Goal: Transaction & Acquisition: Book appointment/travel/reservation

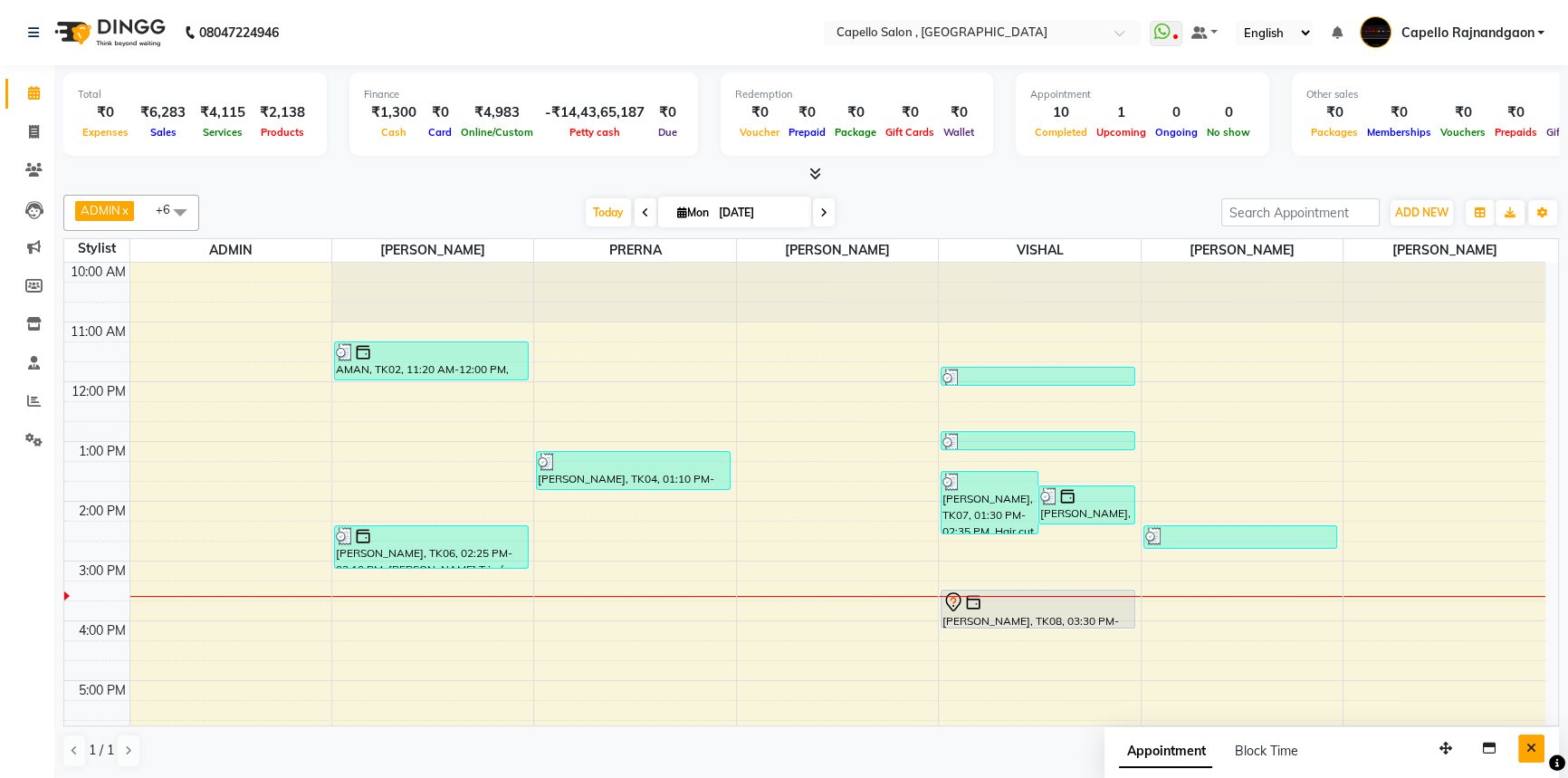
scroll to position [190, 0]
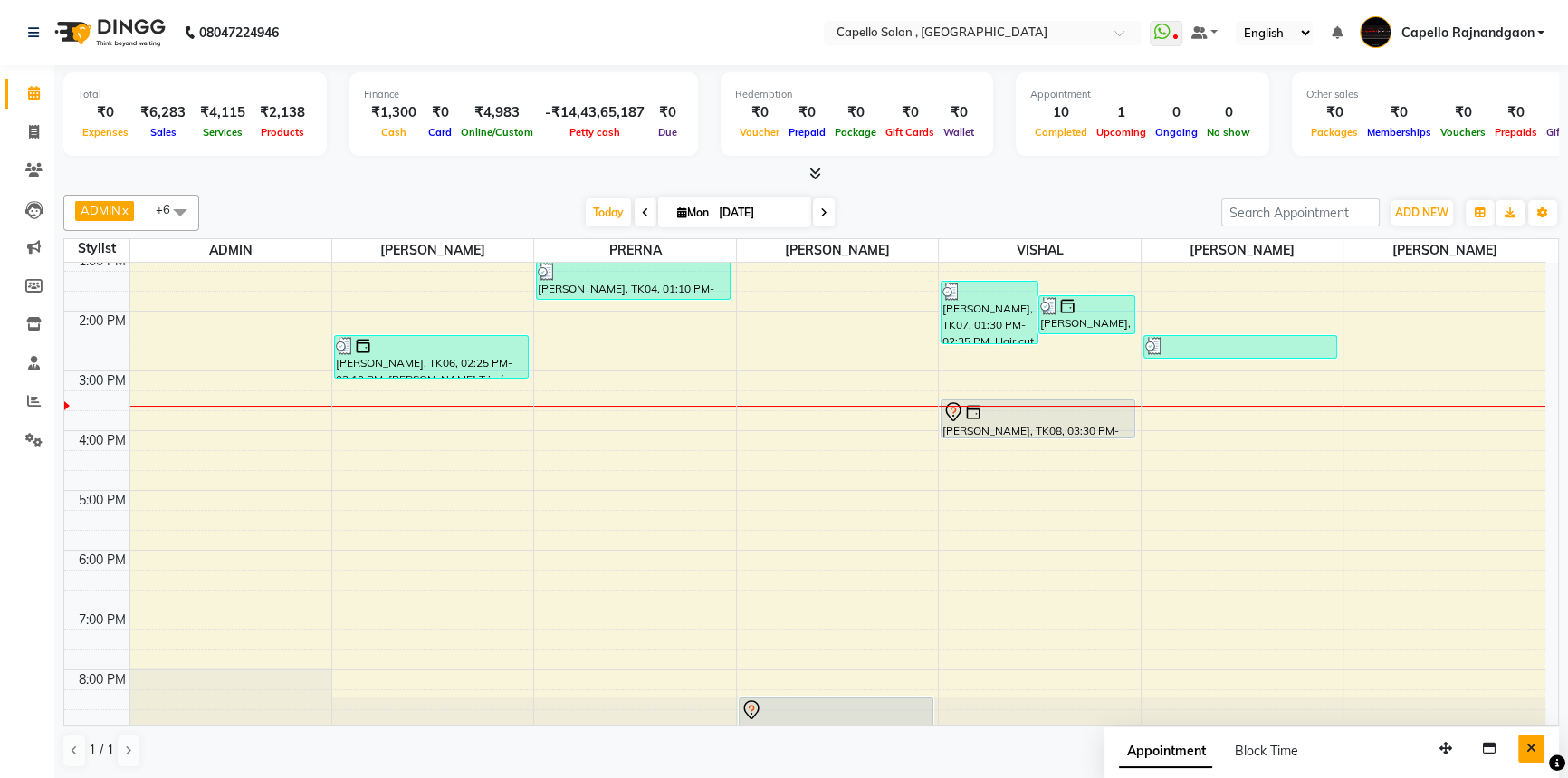
click at [1532, 750] on icon "Close" at bounding box center [1531, 747] width 10 height 13
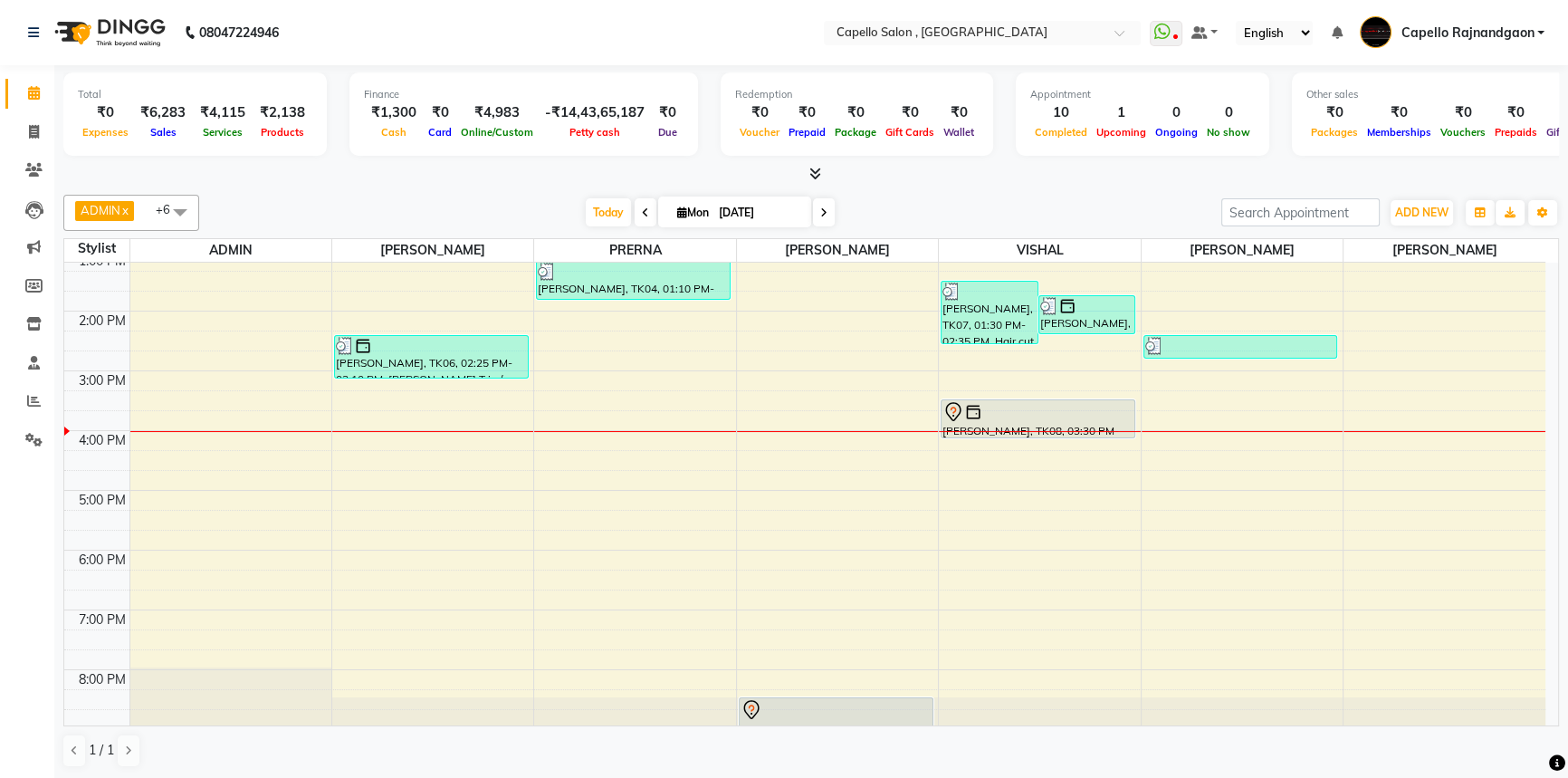
click at [260, 576] on div "10:00 AM 11:00 AM 12:00 PM 1:00 PM 2:00 PM 3:00 PM 4:00 PM 5:00 PM 6:00 PM 7:00…" at bounding box center [805, 400] width 1481 height 656
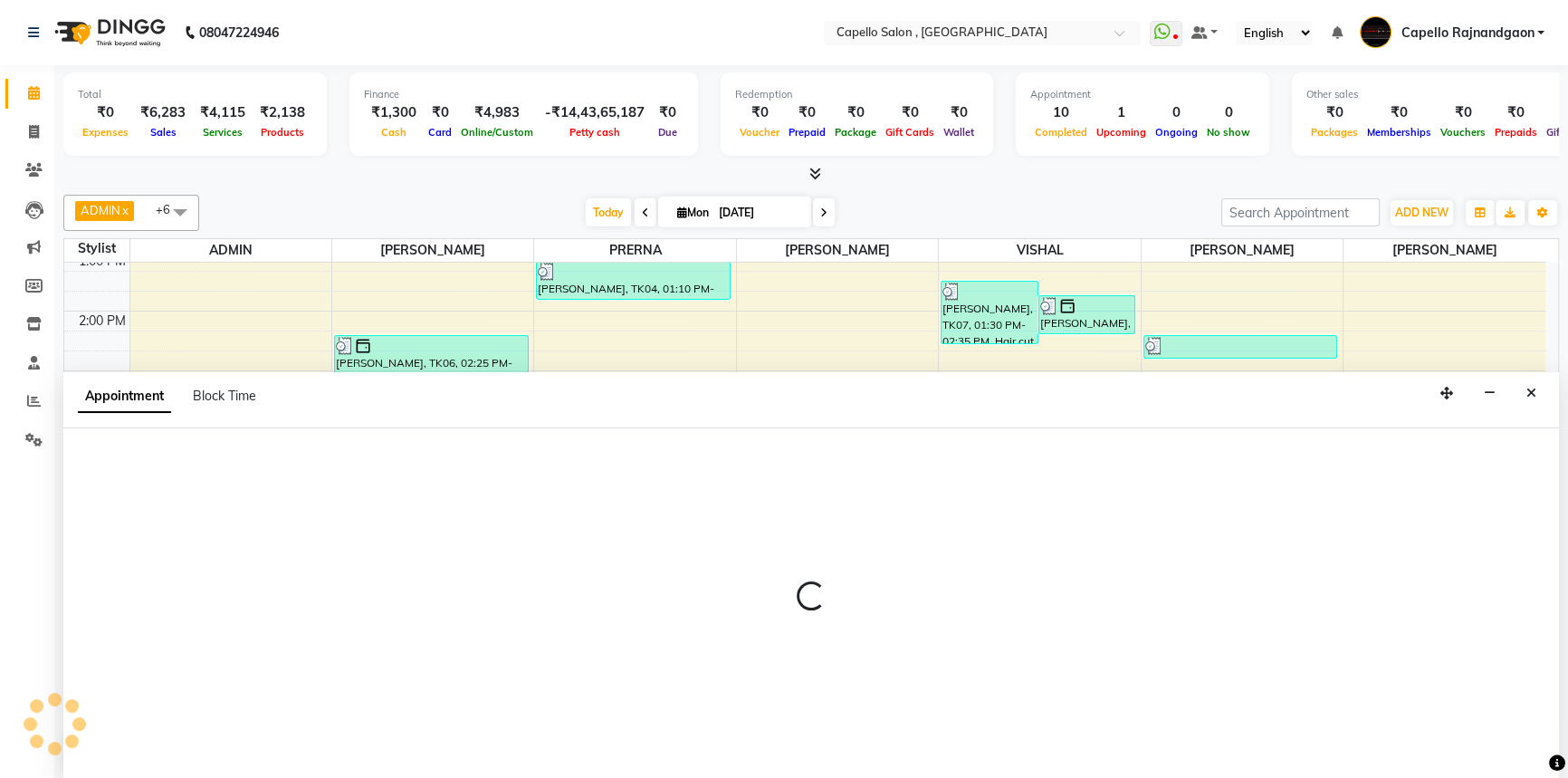
select select "14663"
select select "1095"
select select "tentative"
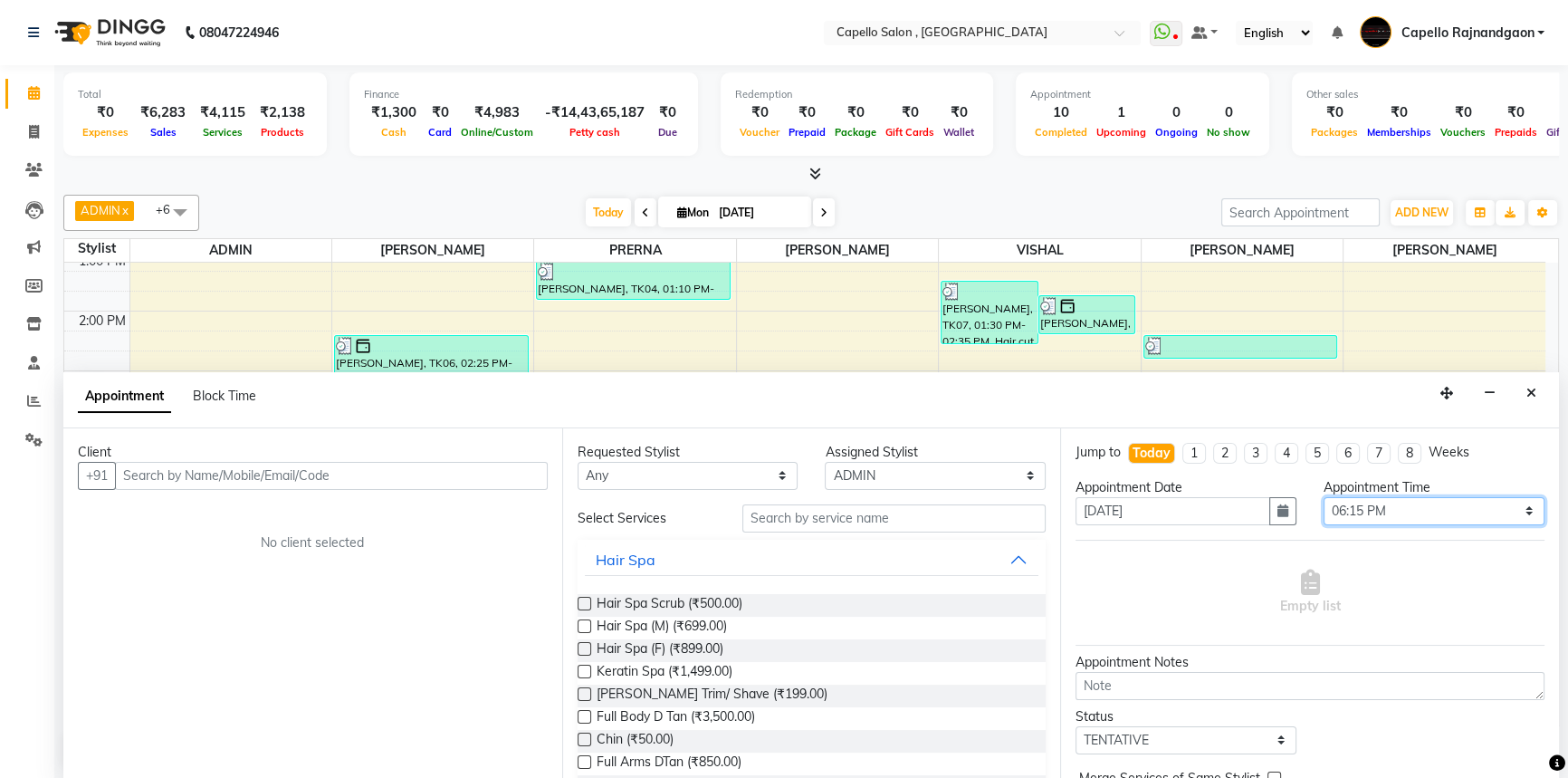
drag, startPoint x: 1406, startPoint y: 513, endPoint x: 1396, endPoint y: 498, distance: 18.0
click at [1406, 513] on select "Select 11:00 AM 11:15 AM 11:30 AM 11:45 AM 12:00 PM 12:15 PM 12:30 PM 12:45 PM …" at bounding box center [1434, 510] width 221 height 28
select select "1110"
click at [1324, 497] on select "Select 11:00 AM 11:15 AM 11:30 AM 11:45 AM 12:00 PM 12:15 PM 12:30 PM 12:45 PM …" at bounding box center [1434, 510] width 221 height 28
click at [930, 468] on select "Select ADMIN Capello Rajnandgaon [PERSON_NAME] [PERSON_NAME] [PERSON_NAME] [PER…" at bounding box center [935, 475] width 221 height 28
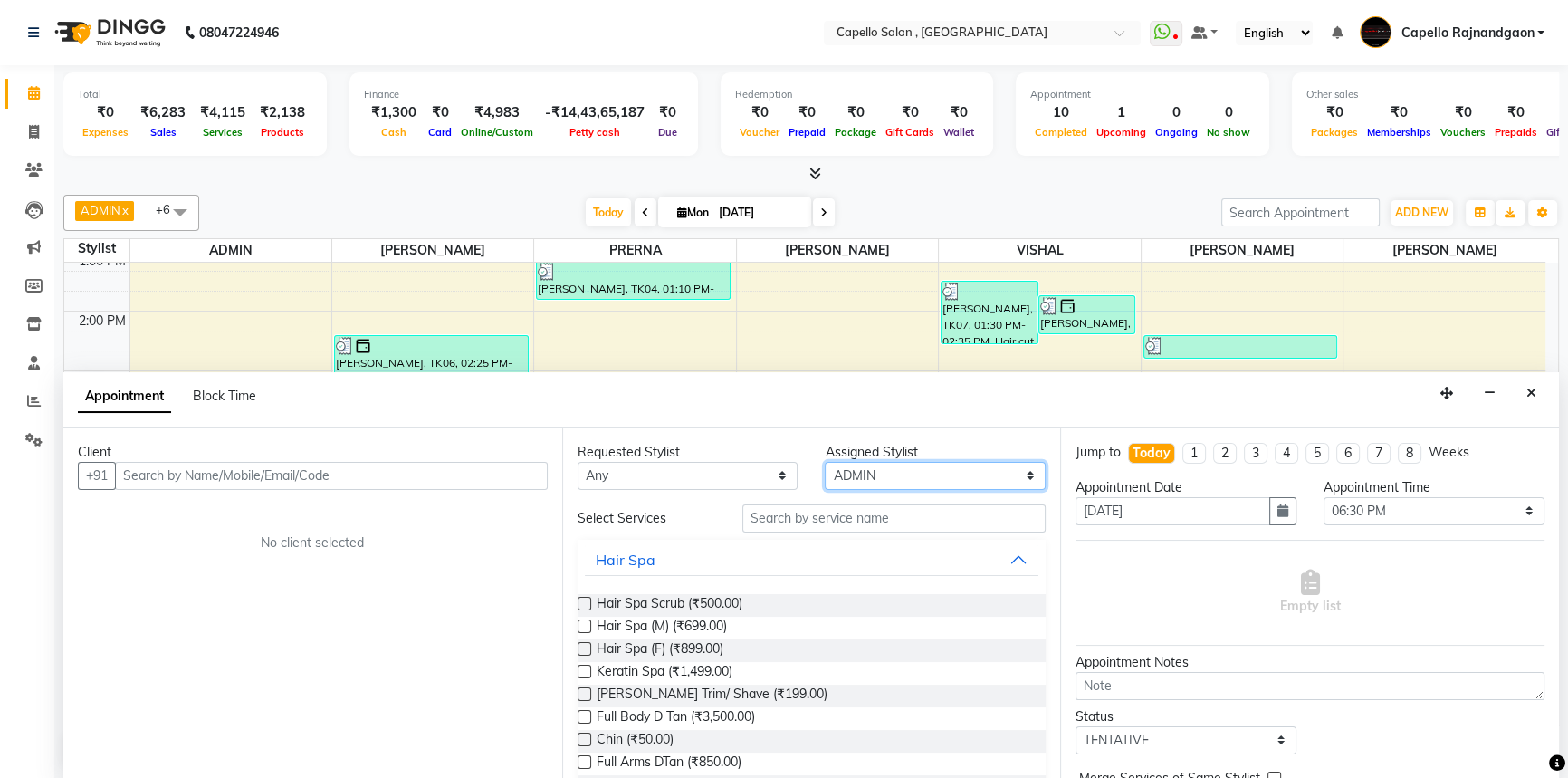
select select "34173"
click at [825, 462] on select "Select ADMIN Capello Rajnandgaon [PERSON_NAME] [PERSON_NAME] [PERSON_NAME] [PER…" at bounding box center [935, 475] width 221 height 28
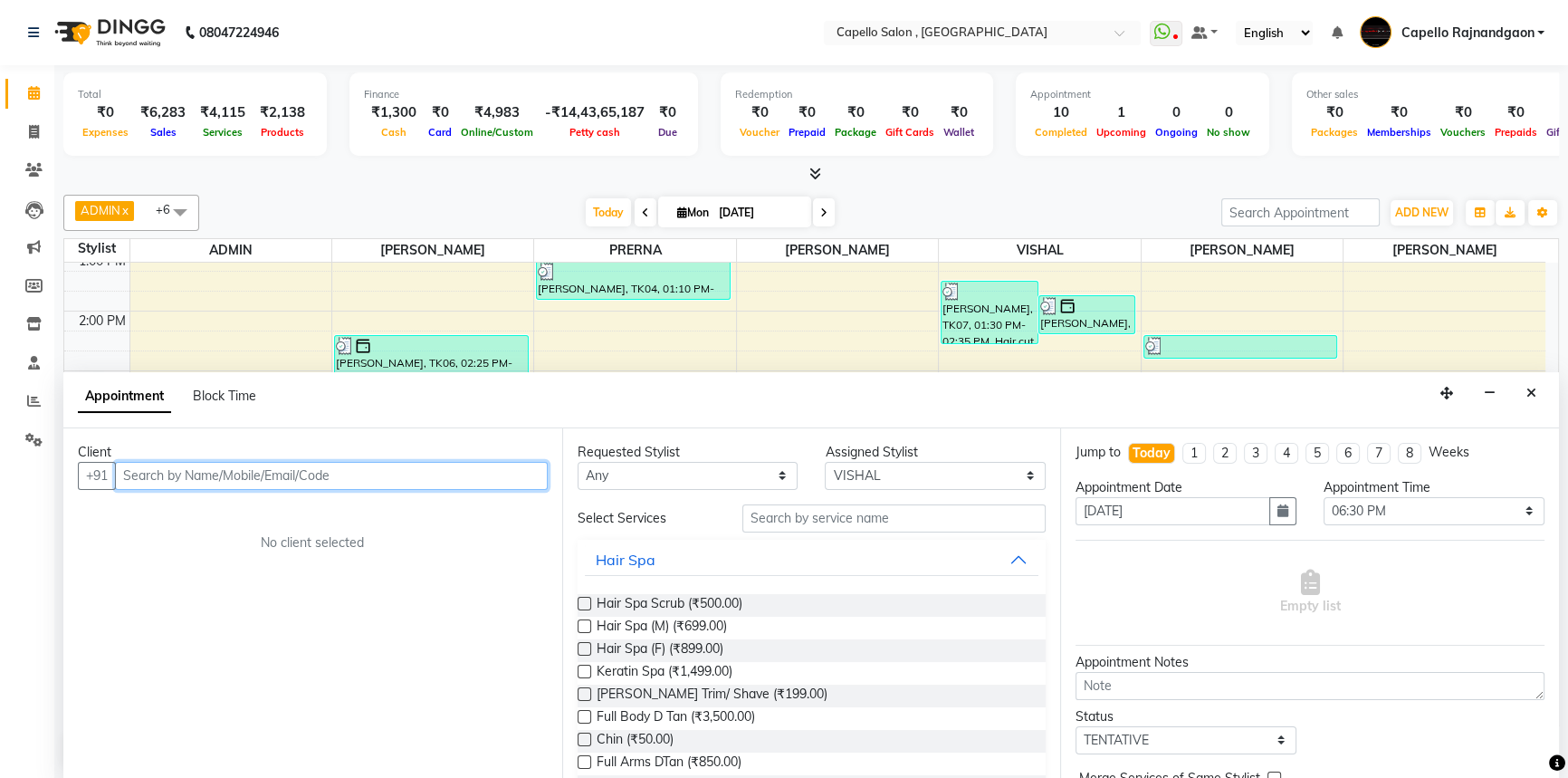
click at [388, 482] on input "text" at bounding box center [331, 475] width 433 height 28
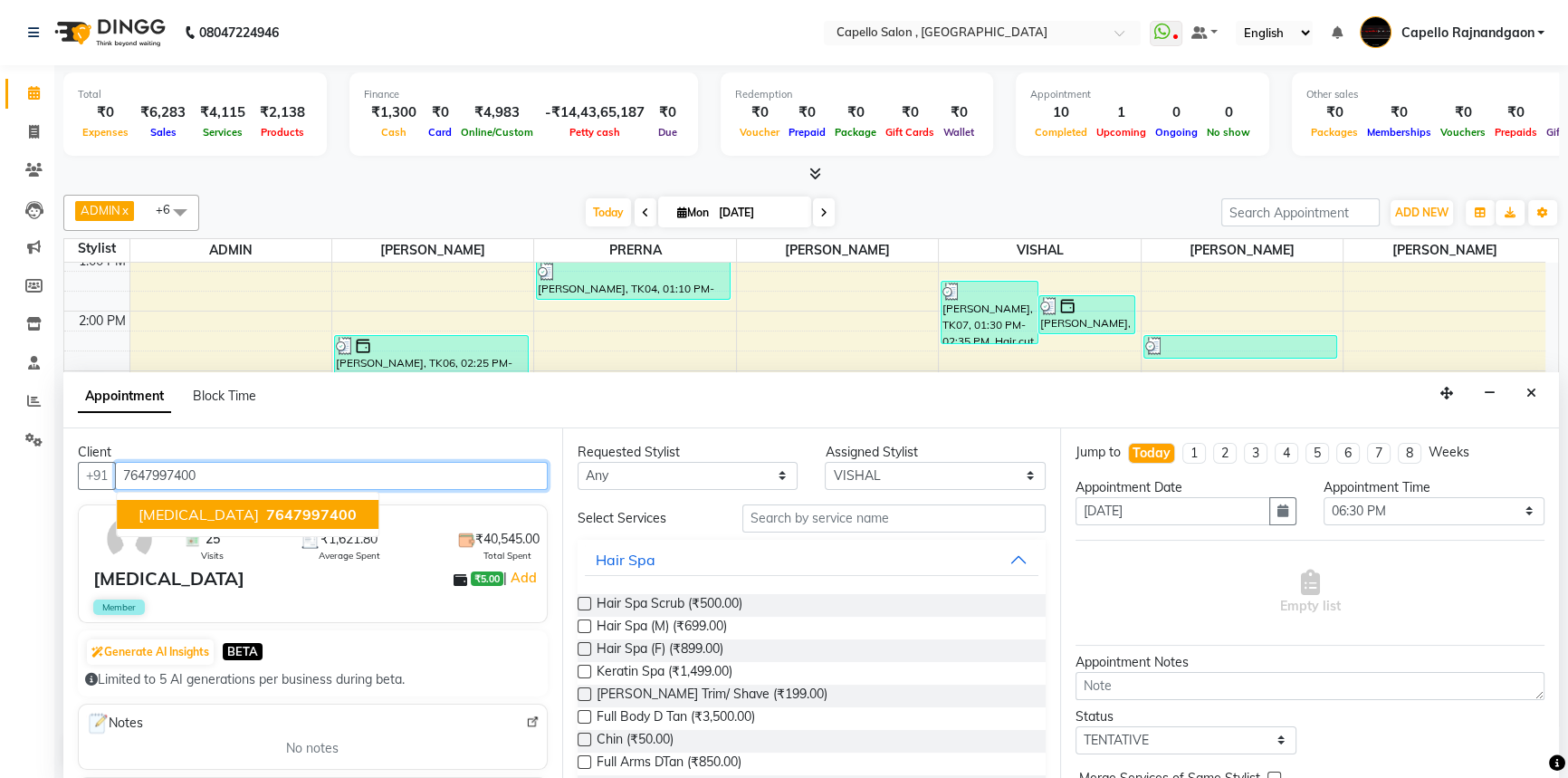
click at [162, 505] on span "[MEDICAL_DATA]" at bounding box center [198, 514] width 121 height 18
type input "7647997400"
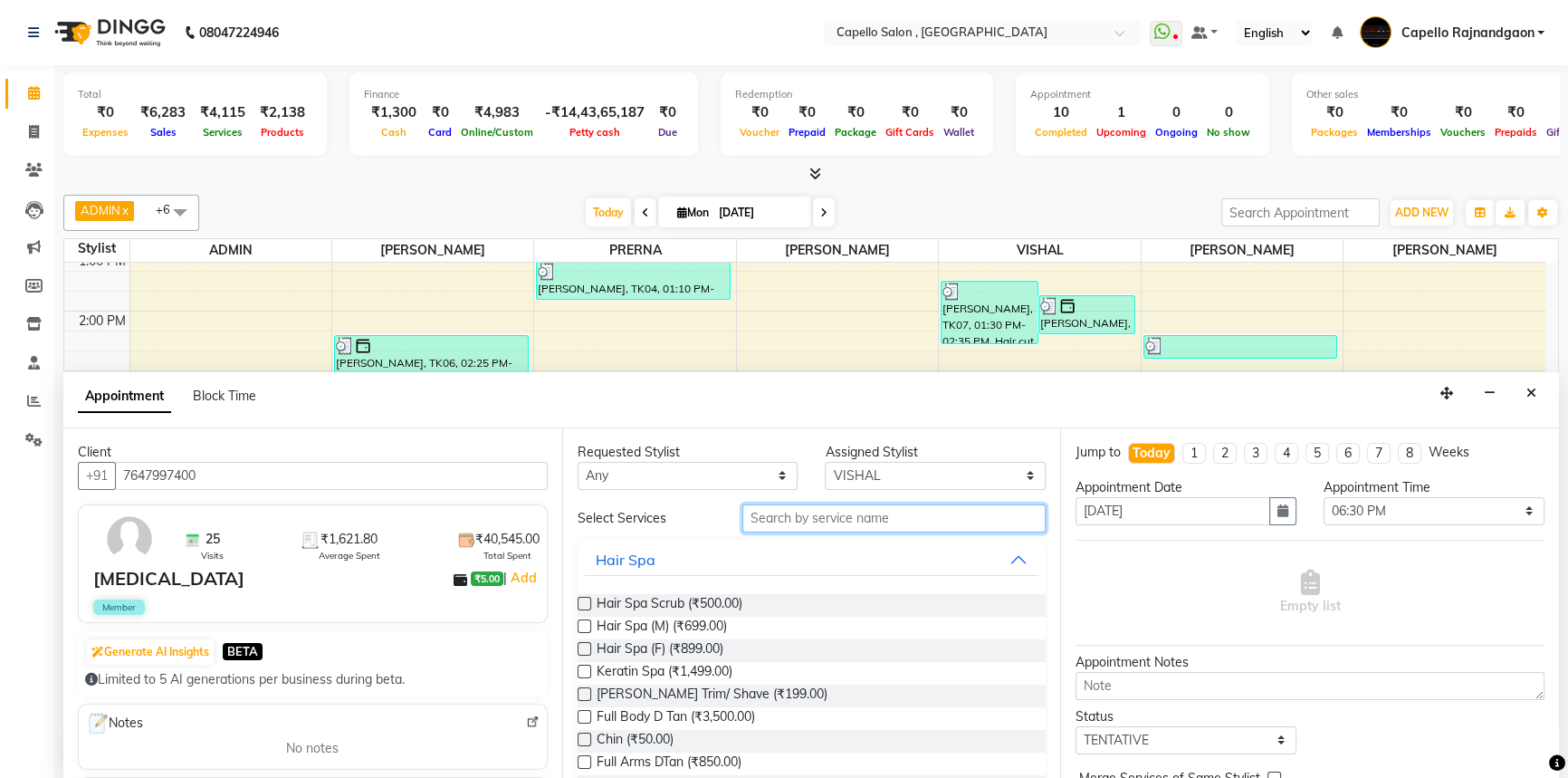
click at [797, 513] on input "text" at bounding box center [894, 518] width 303 height 28
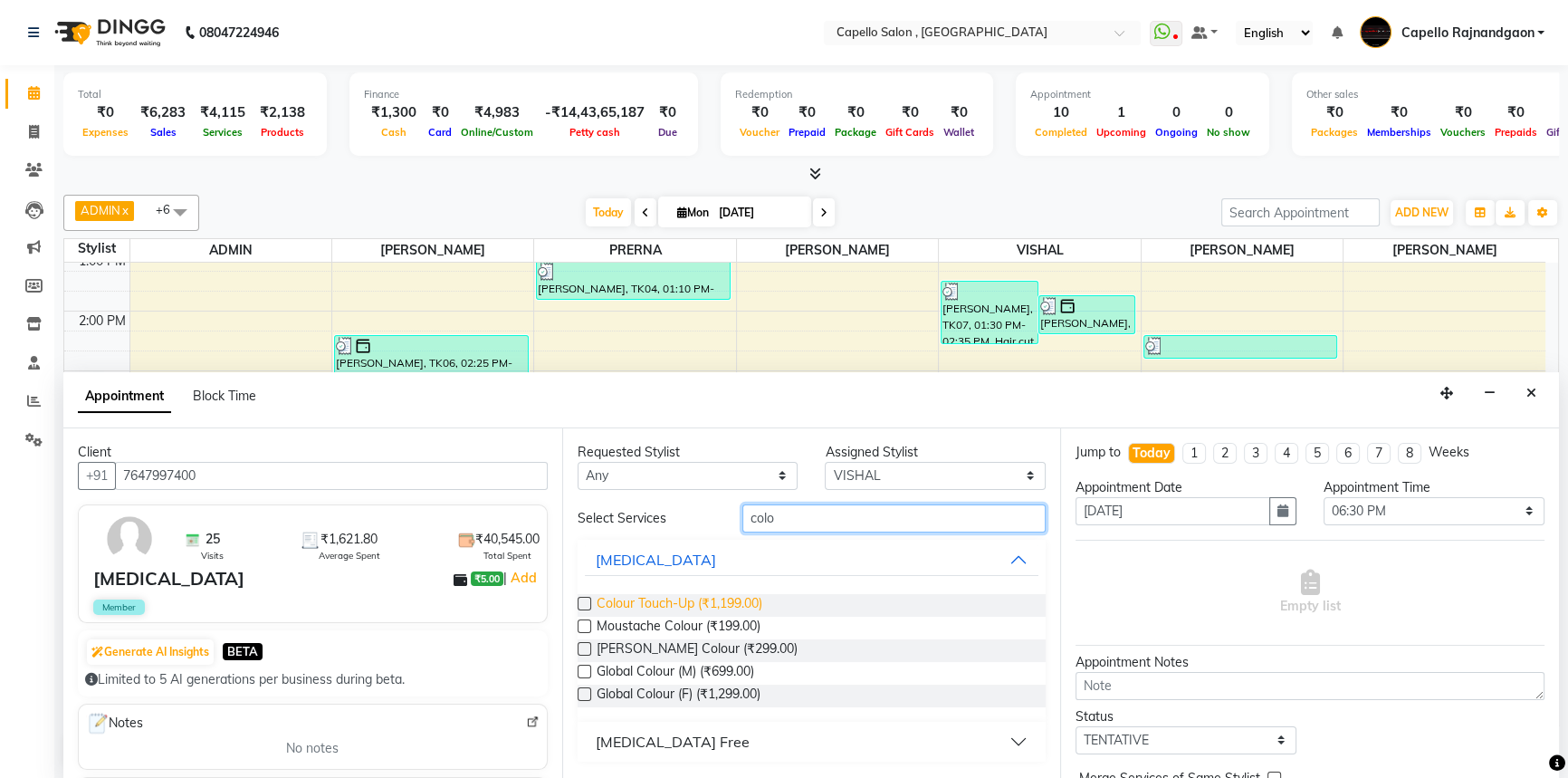
type input "colo"
click at [655, 595] on span "Colour Touch-Up (₹1,199.00)" at bounding box center [679, 605] width 165 height 22
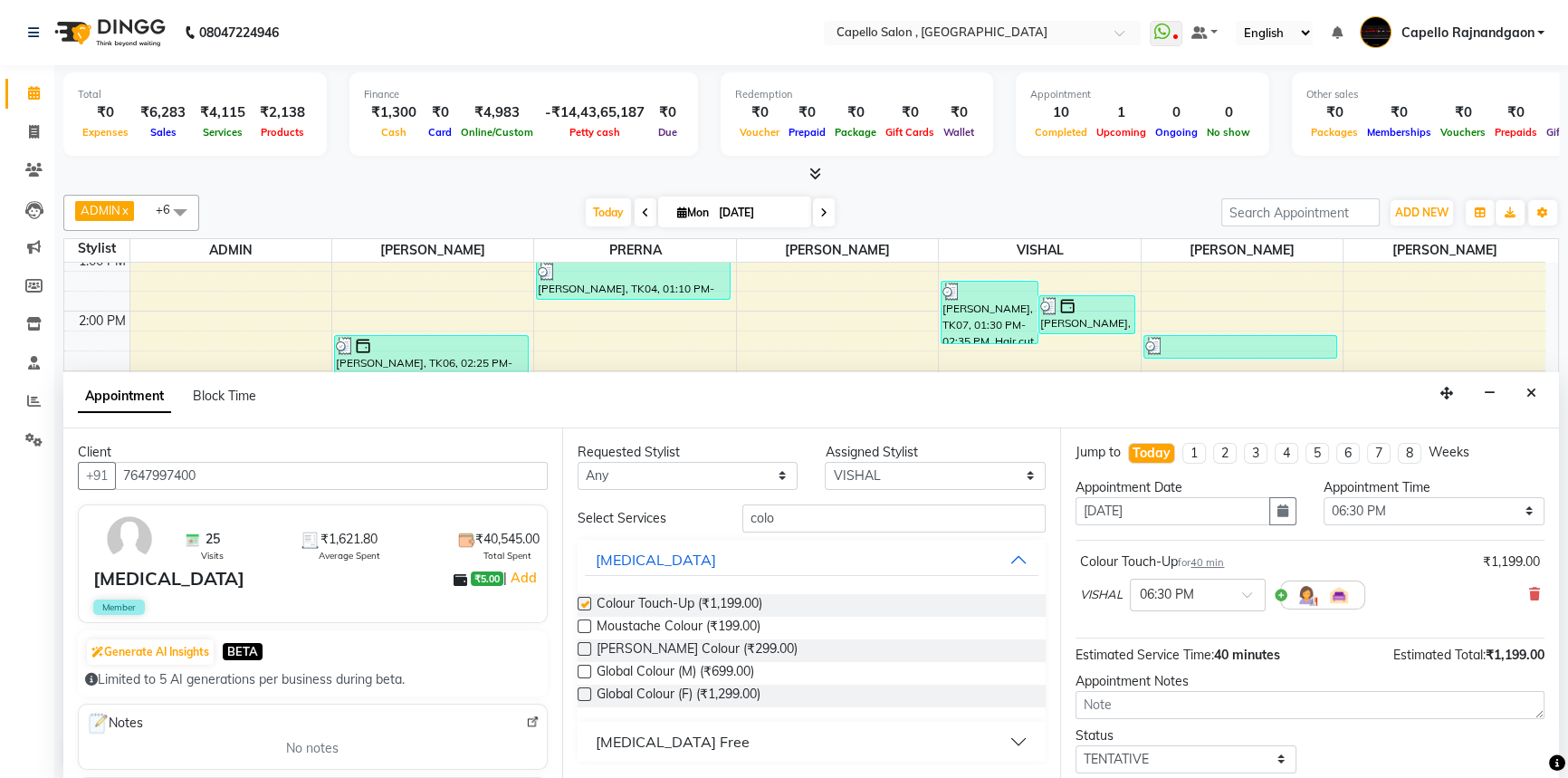
checkbox input "false"
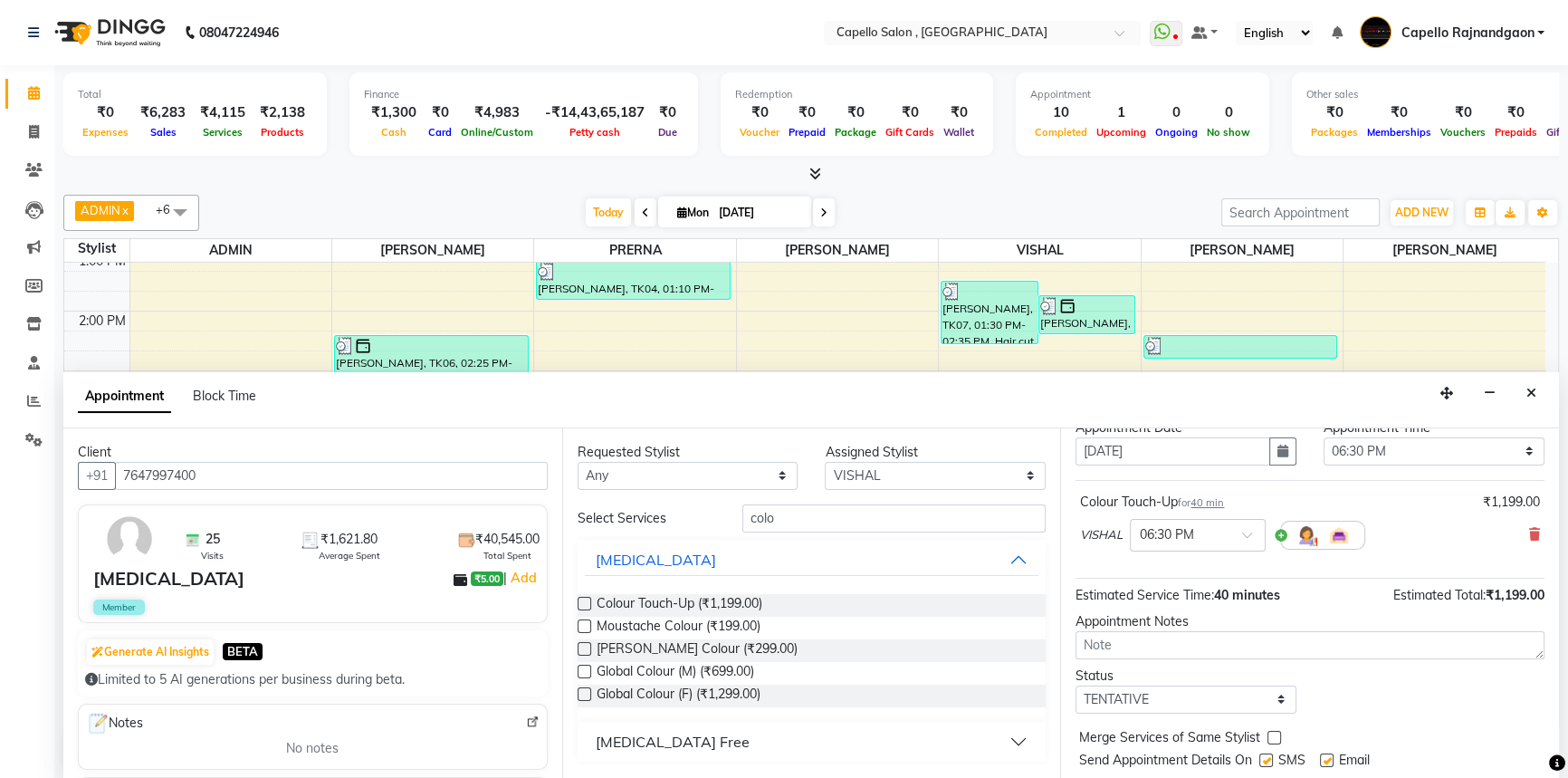
scroll to position [107, 0]
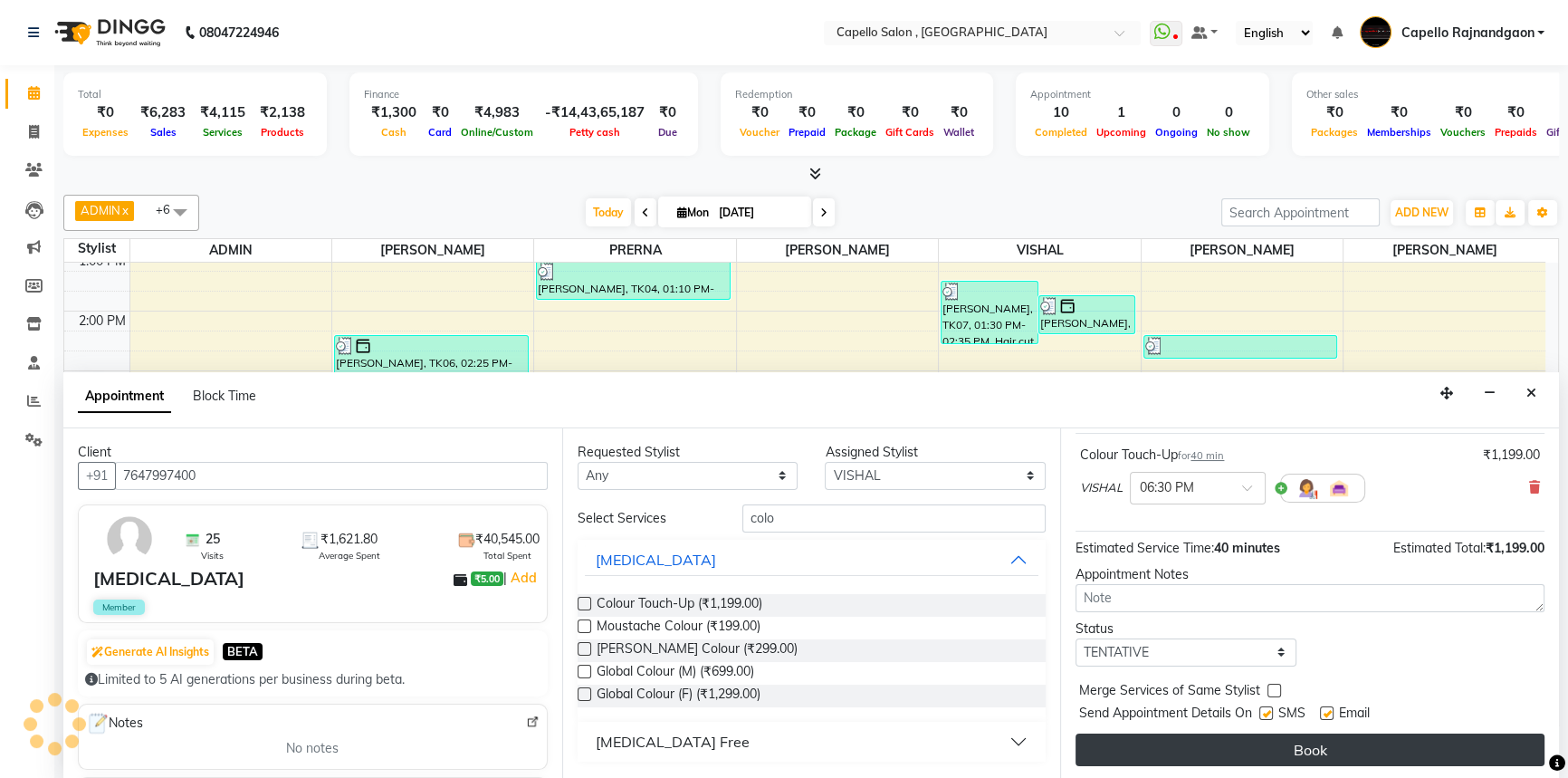
click at [1199, 759] on button "Book" at bounding box center [1309, 750] width 469 height 33
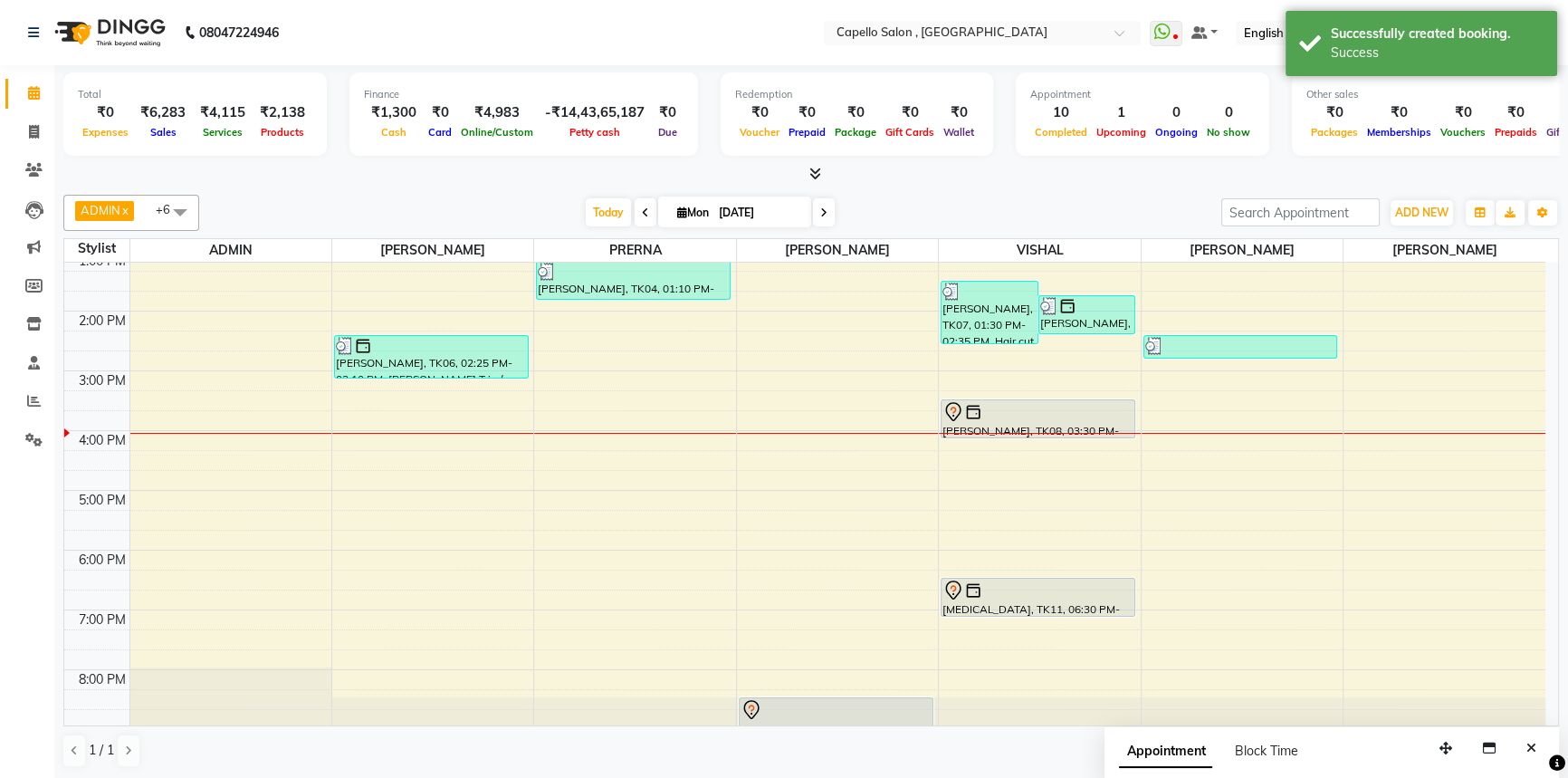
scroll to position [0, 0]
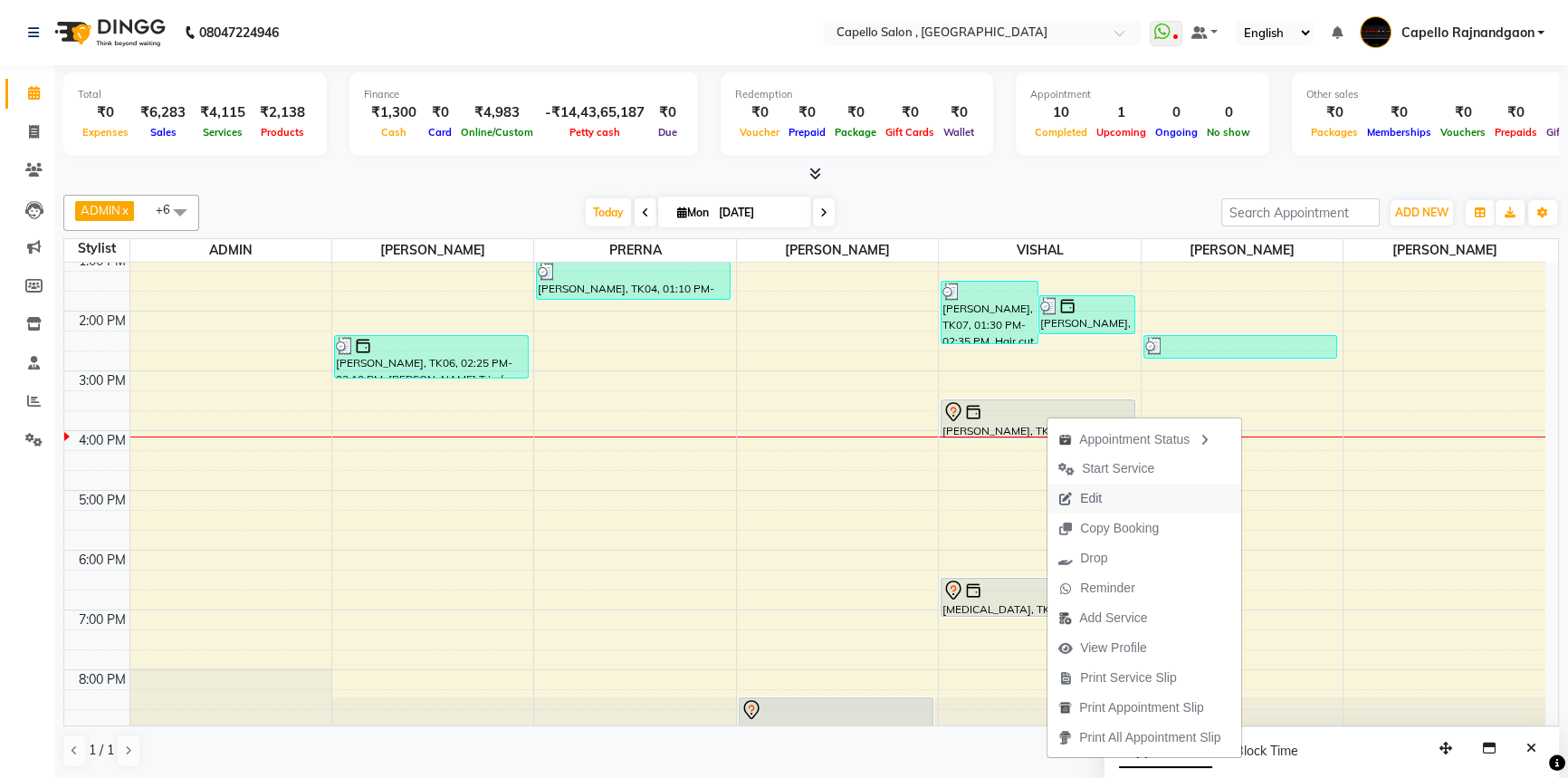
click at [1104, 493] on span "Edit" at bounding box center [1079, 498] width 65 height 30
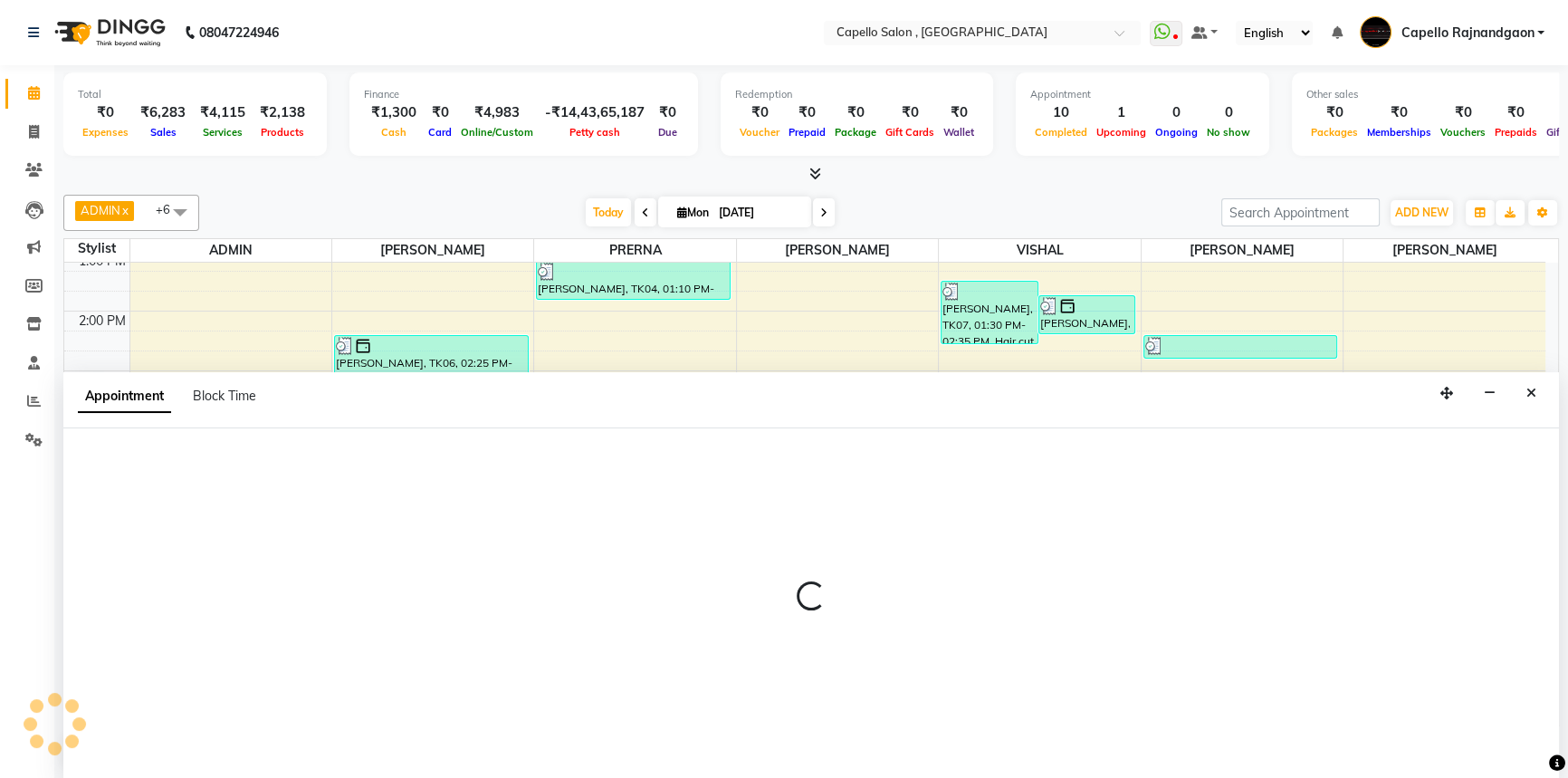
select select "tentative"
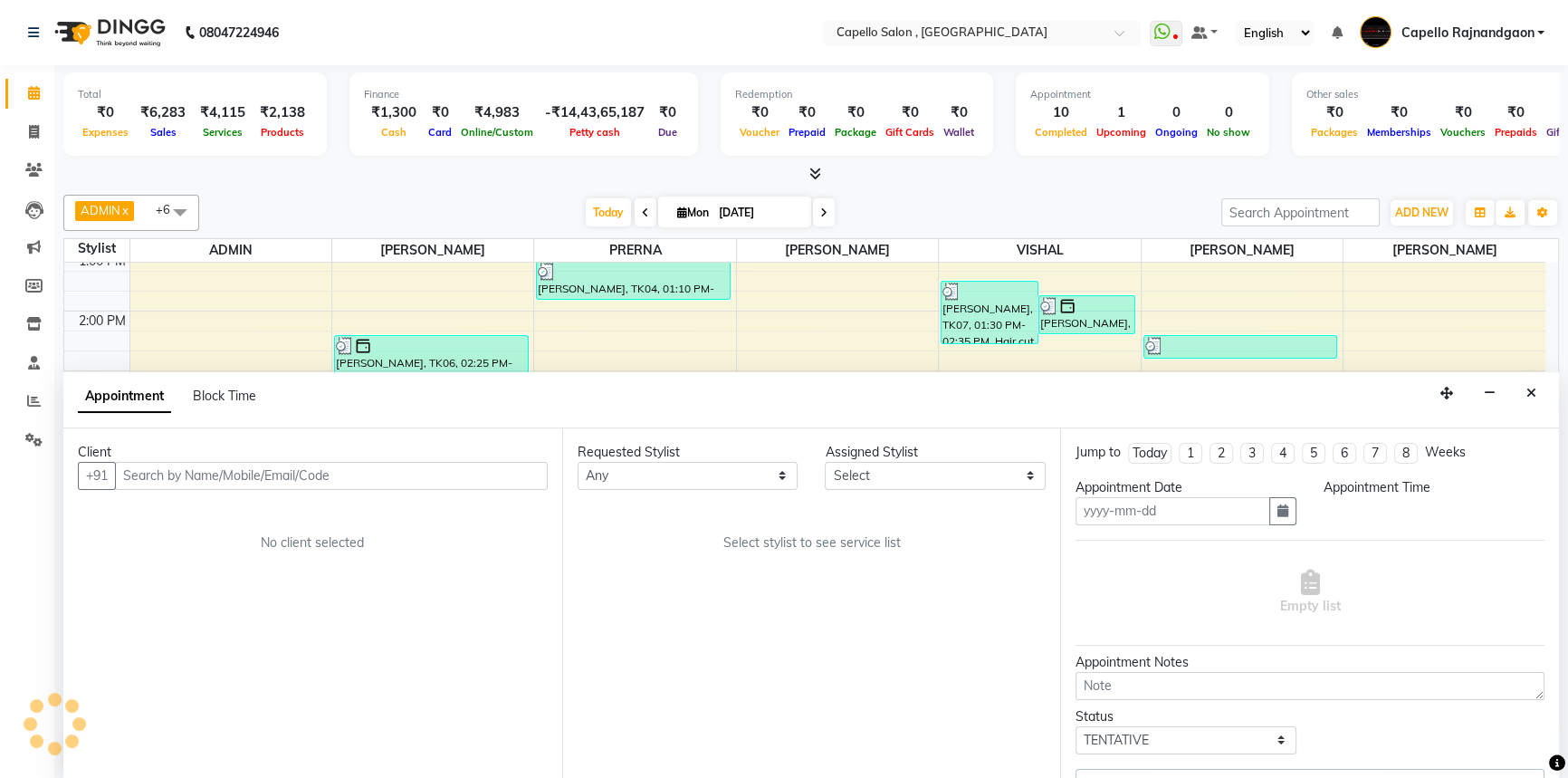
type input "[DATE]"
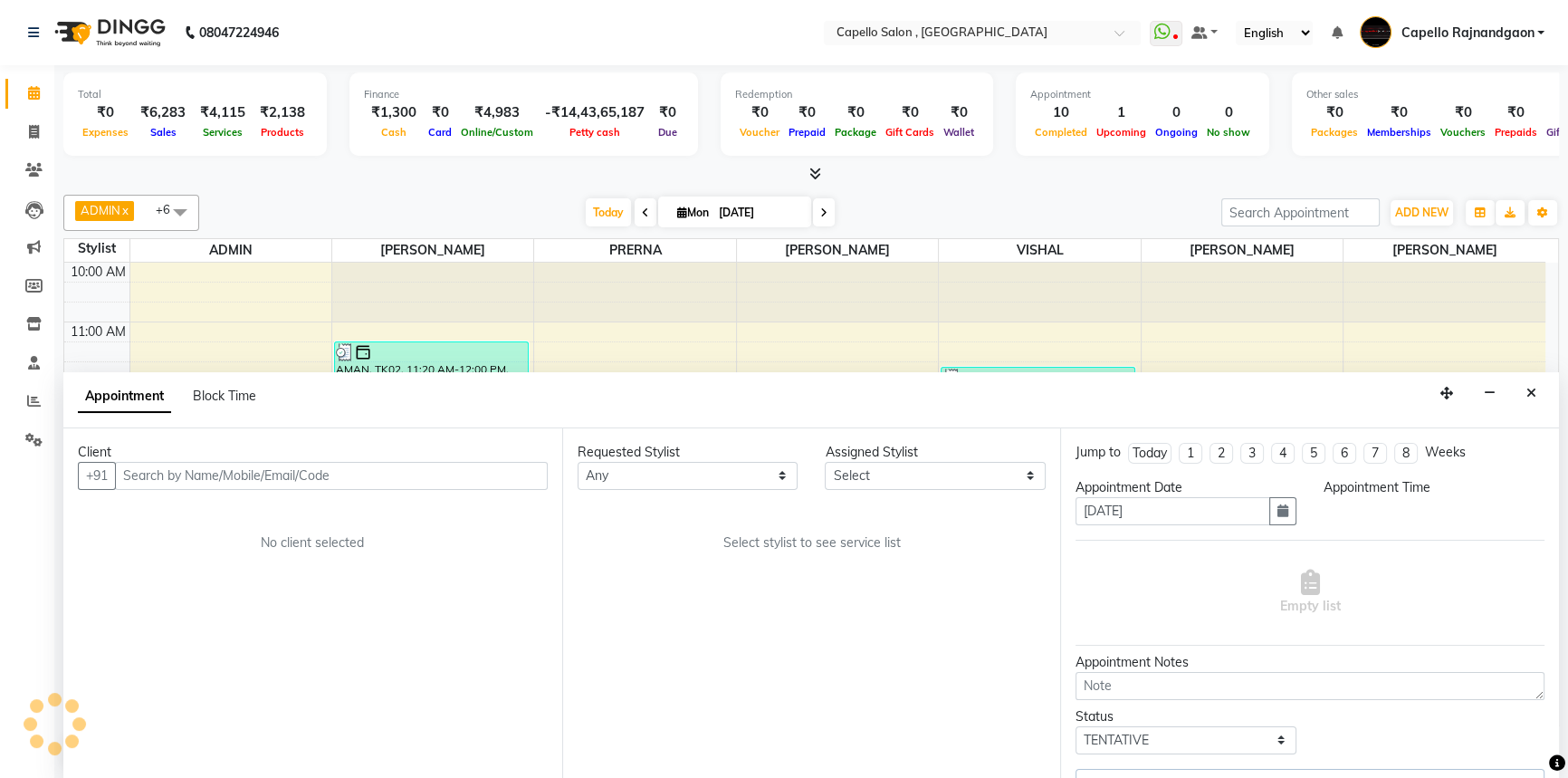
select select "930"
select select "34173"
select select "1279"
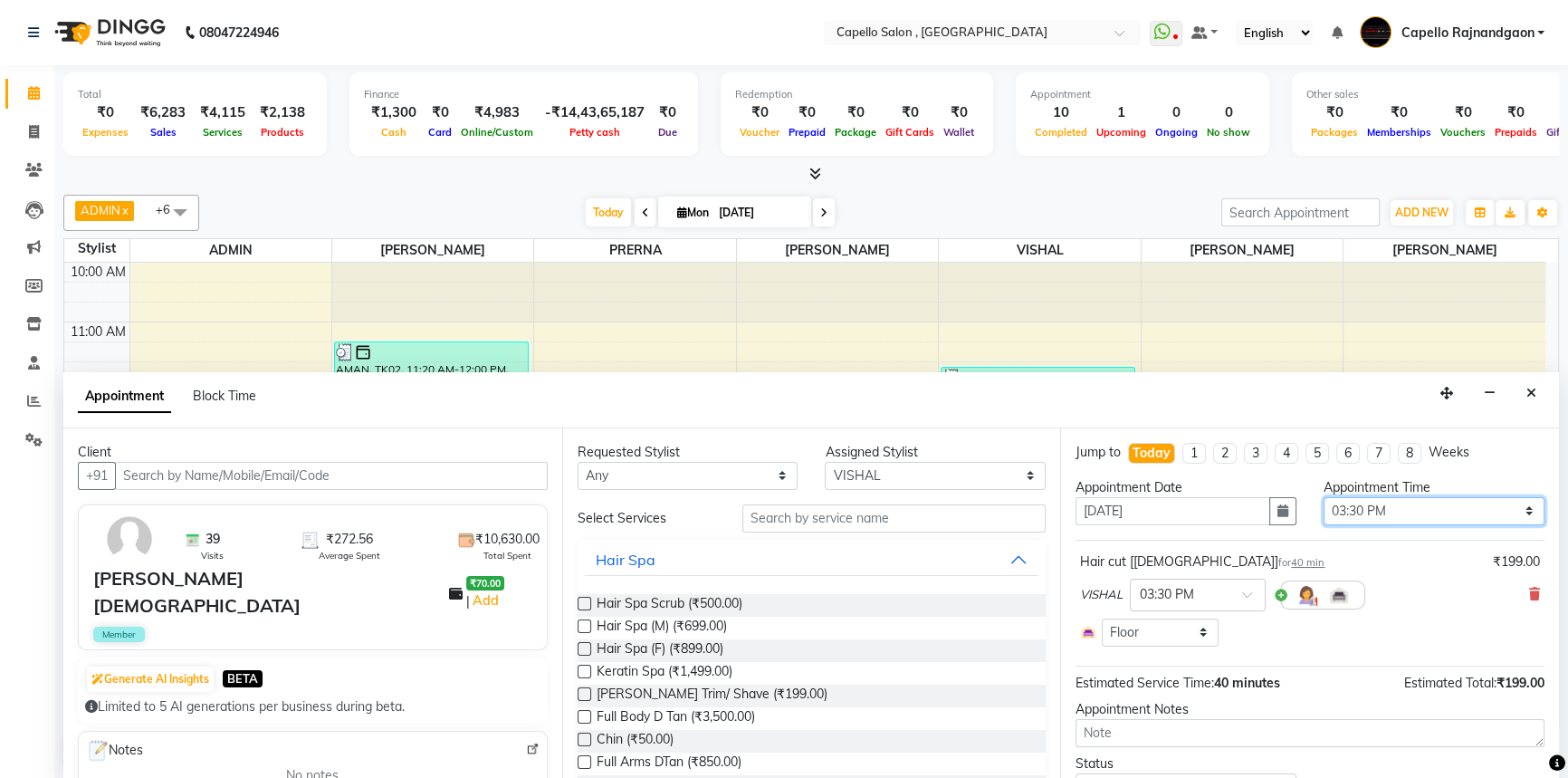
click at [1373, 515] on select "Select 11:00 AM 11:15 AM 11:30 AM 11:45 AM 12:00 PM 12:15 PM 12:30 PM 12:45 PM …" at bounding box center [1434, 510] width 221 height 28
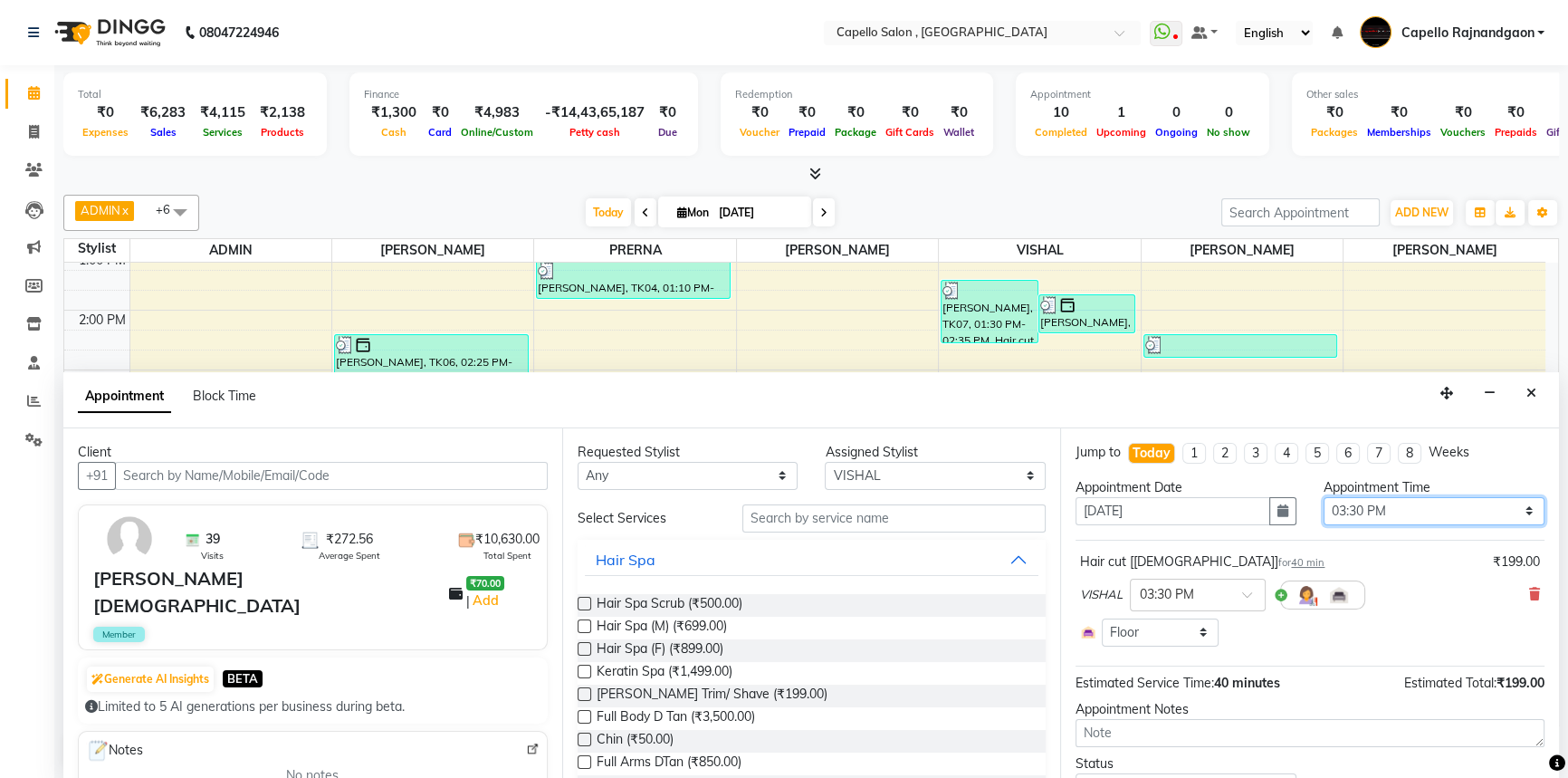
select select "1050"
click at [1324, 497] on select "Select 11:00 AM 11:15 AM 11:30 AM 11:45 AM 12:00 PM 12:15 PM 12:30 PM 12:45 PM …" at bounding box center [1434, 510] width 221 height 28
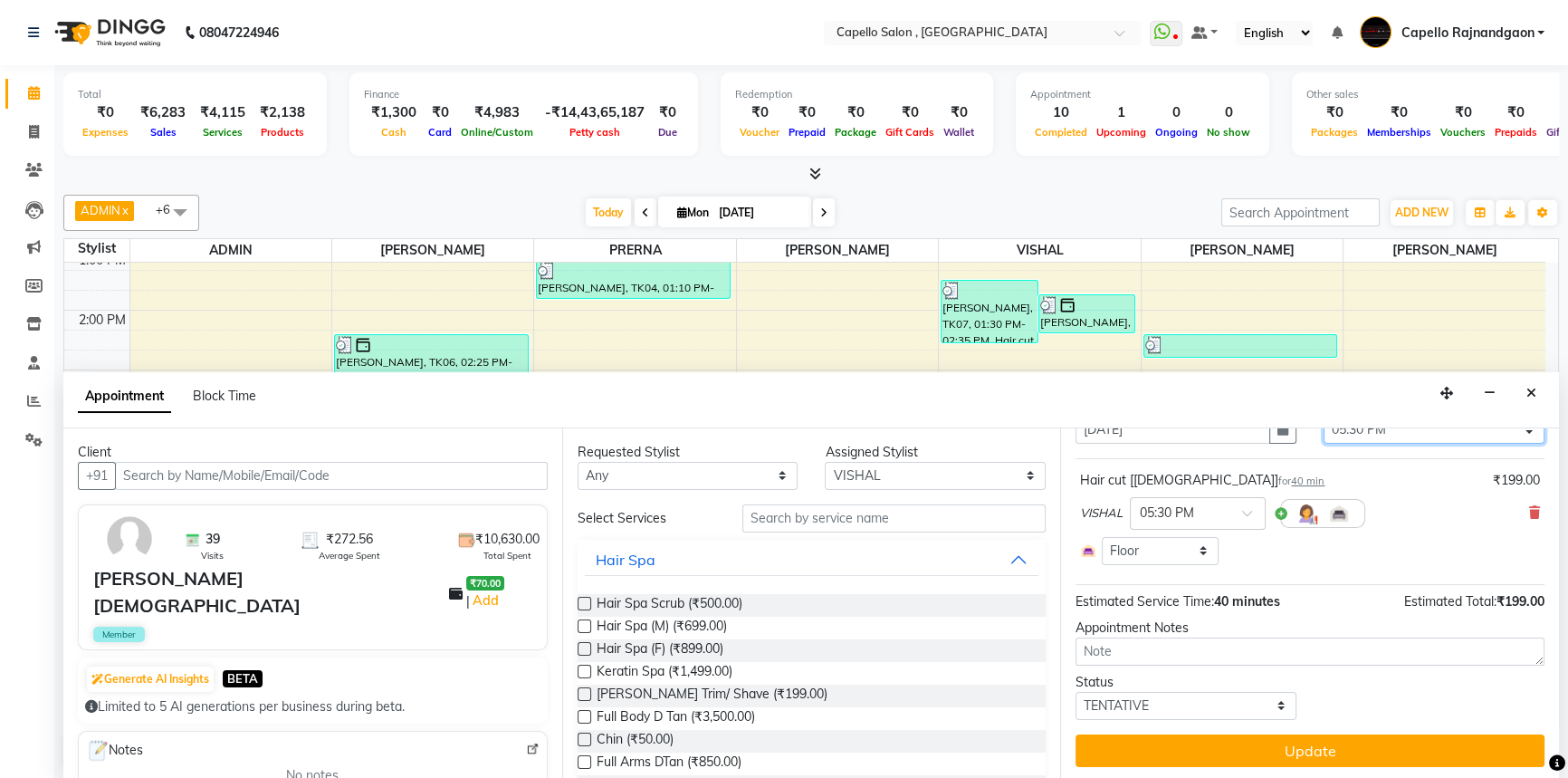
scroll to position [82, 0]
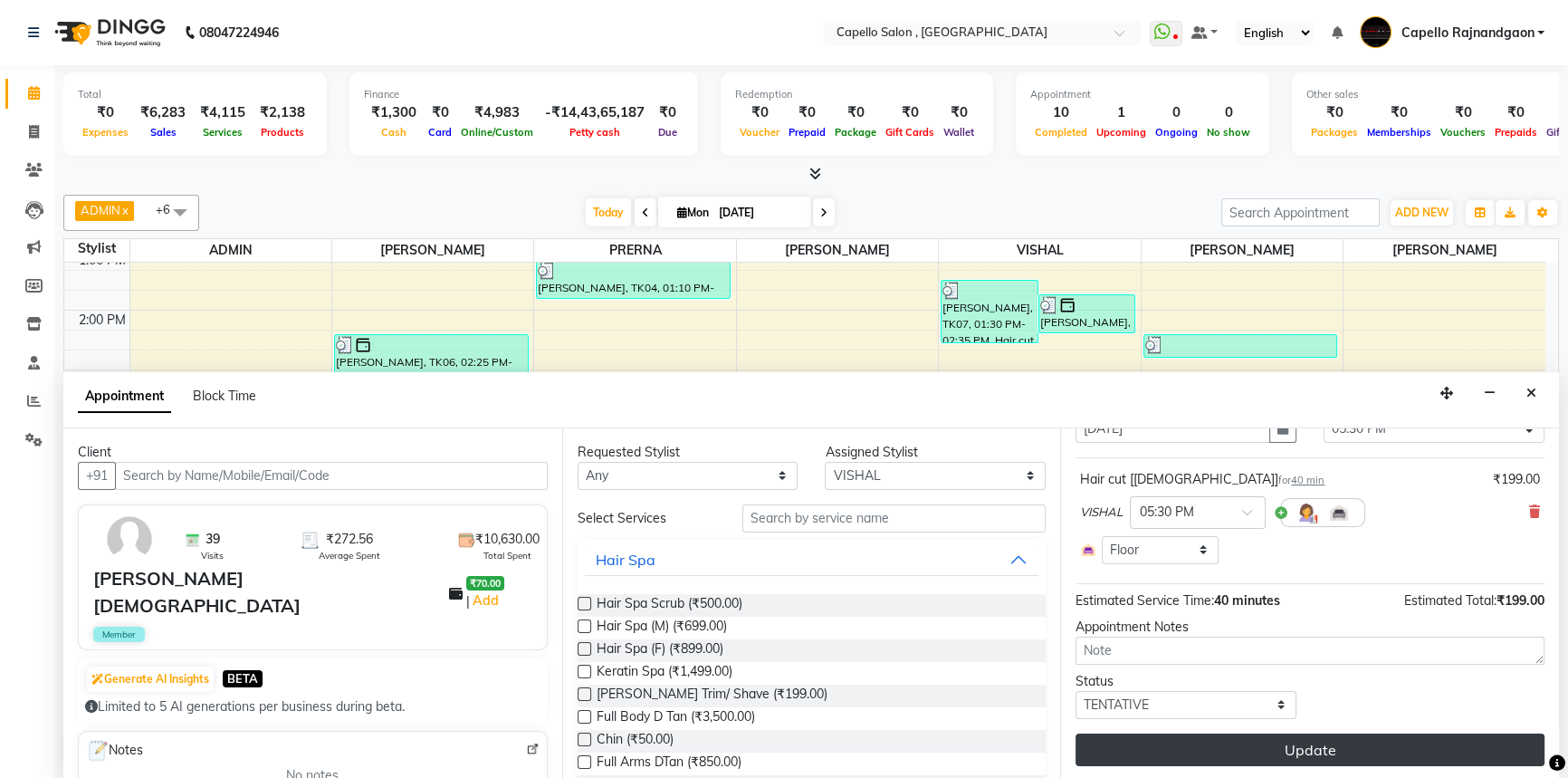
click at [1294, 745] on button "Update" at bounding box center [1309, 750] width 469 height 33
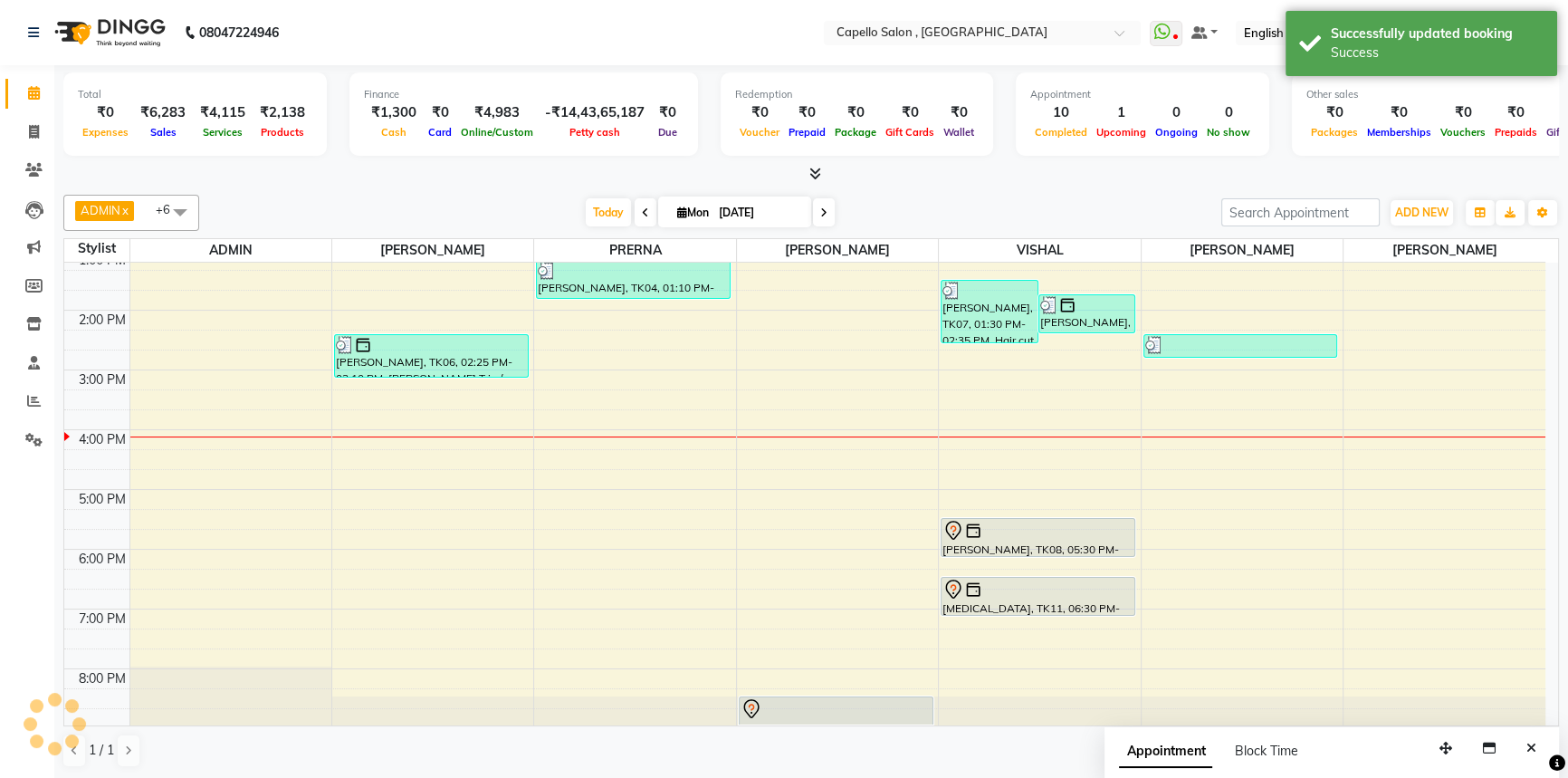
scroll to position [0, 0]
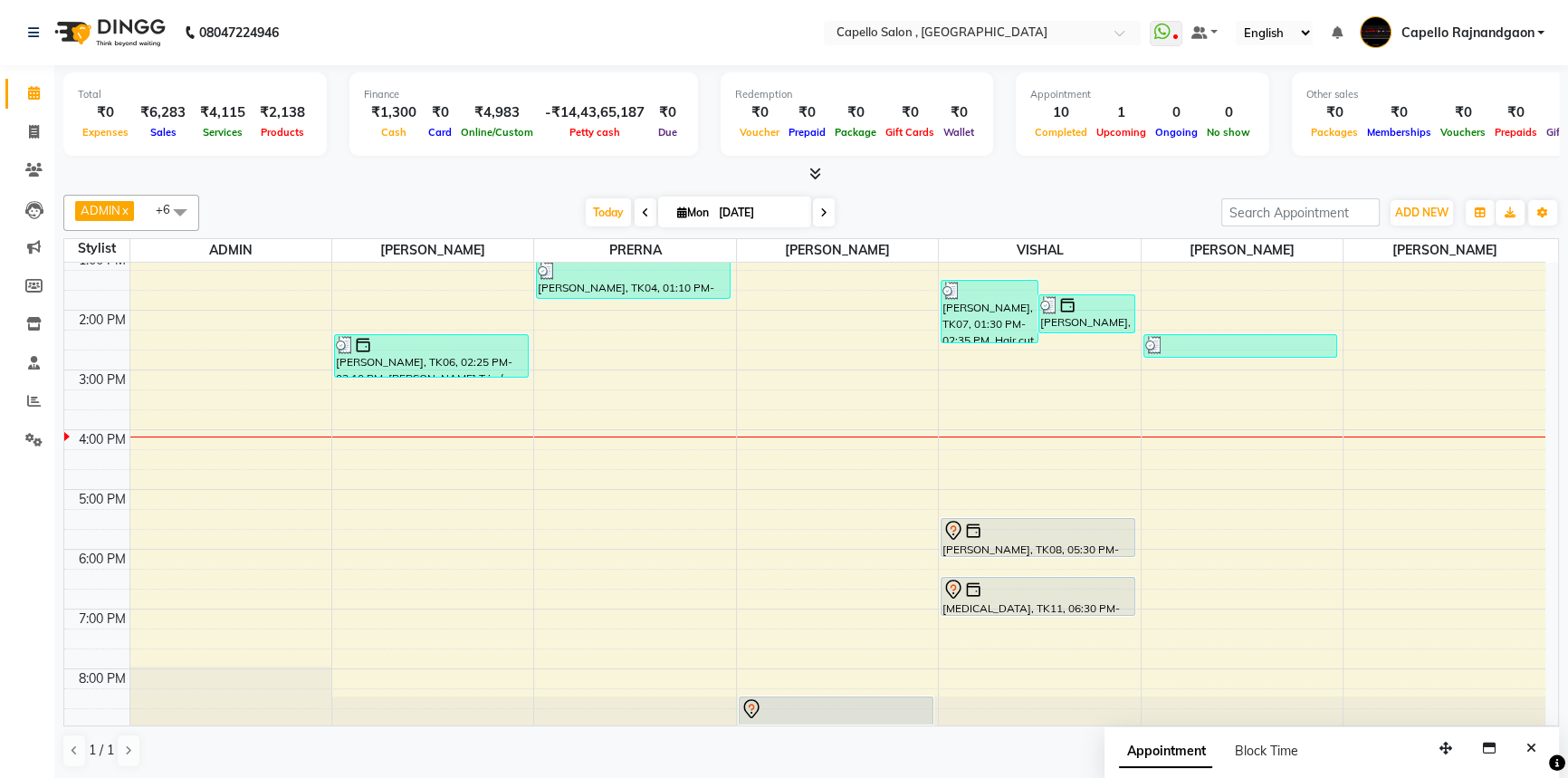
click at [951, 641] on div "10:00 AM 11:00 AM 12:00 PM 1:00 PM 2:00 PM 3:00 PM 4:00 PM 5:00 PM 6:00 PM 7:00…" at bounding box center [805, 399] width 1481 height 656
select select "34173"
select select "tentative"
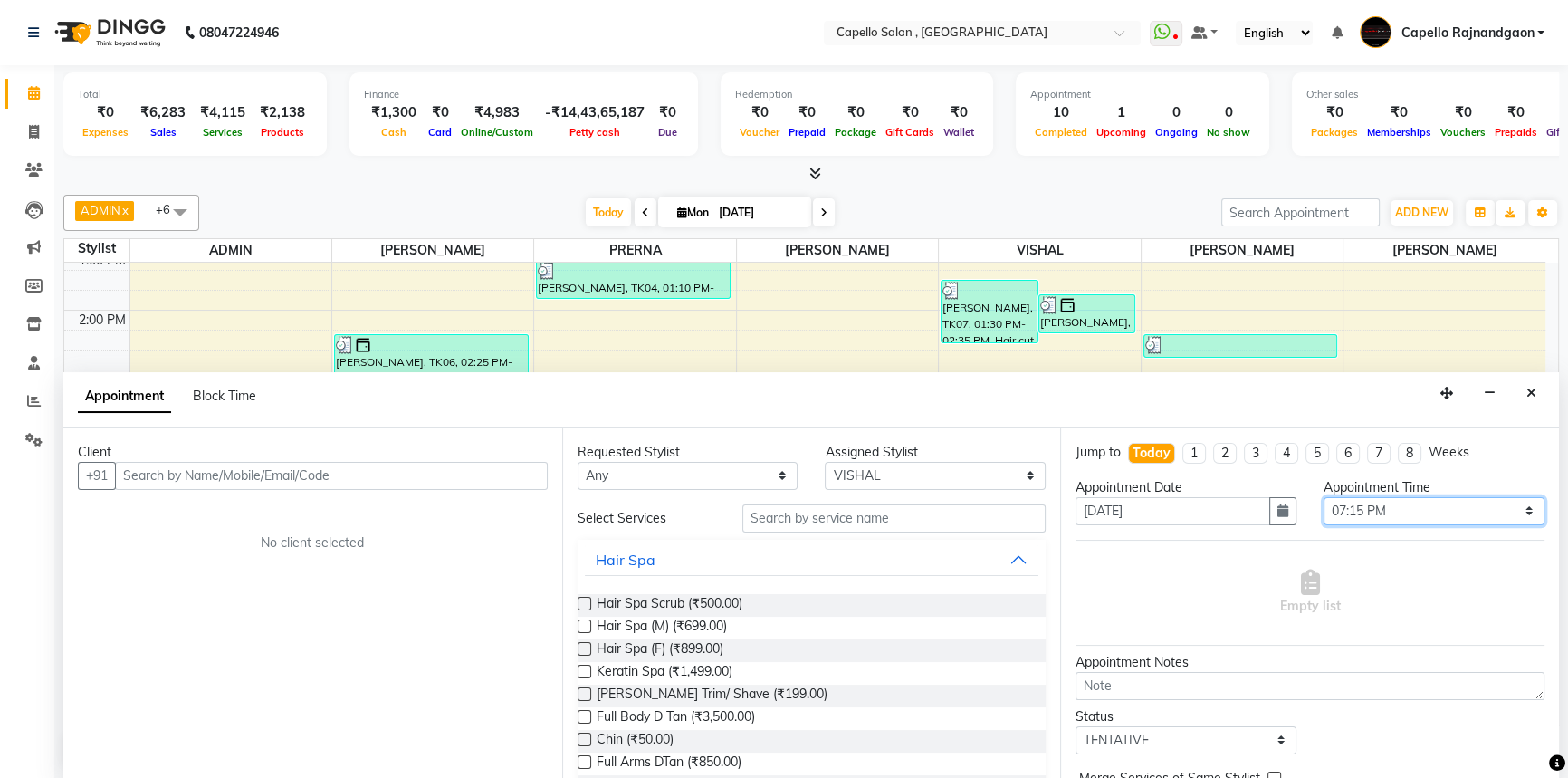
drag, startPoint x: 1402, startPoint y: 519, endPoint x: 1400, endPoint y: 495, distance: 24.1
click at [1402, 519] on select "Select 11:00 AM 11:15 AM 11:30 AM 11:45 AM 12:00 PM 12:15 PM 12:30 PM 12:45 PM …" at bounding box center [1434, 510] width 221 height 28
select select "1170"
click at [1324, 497] on select "Select 11:00 AM 11:15 AM 11:30 AM 11:45 AM 12:00 PM 12:15 PM 12:30 PM 12:45 PM …" at bounding box center [1434, 510] width 221 height 28
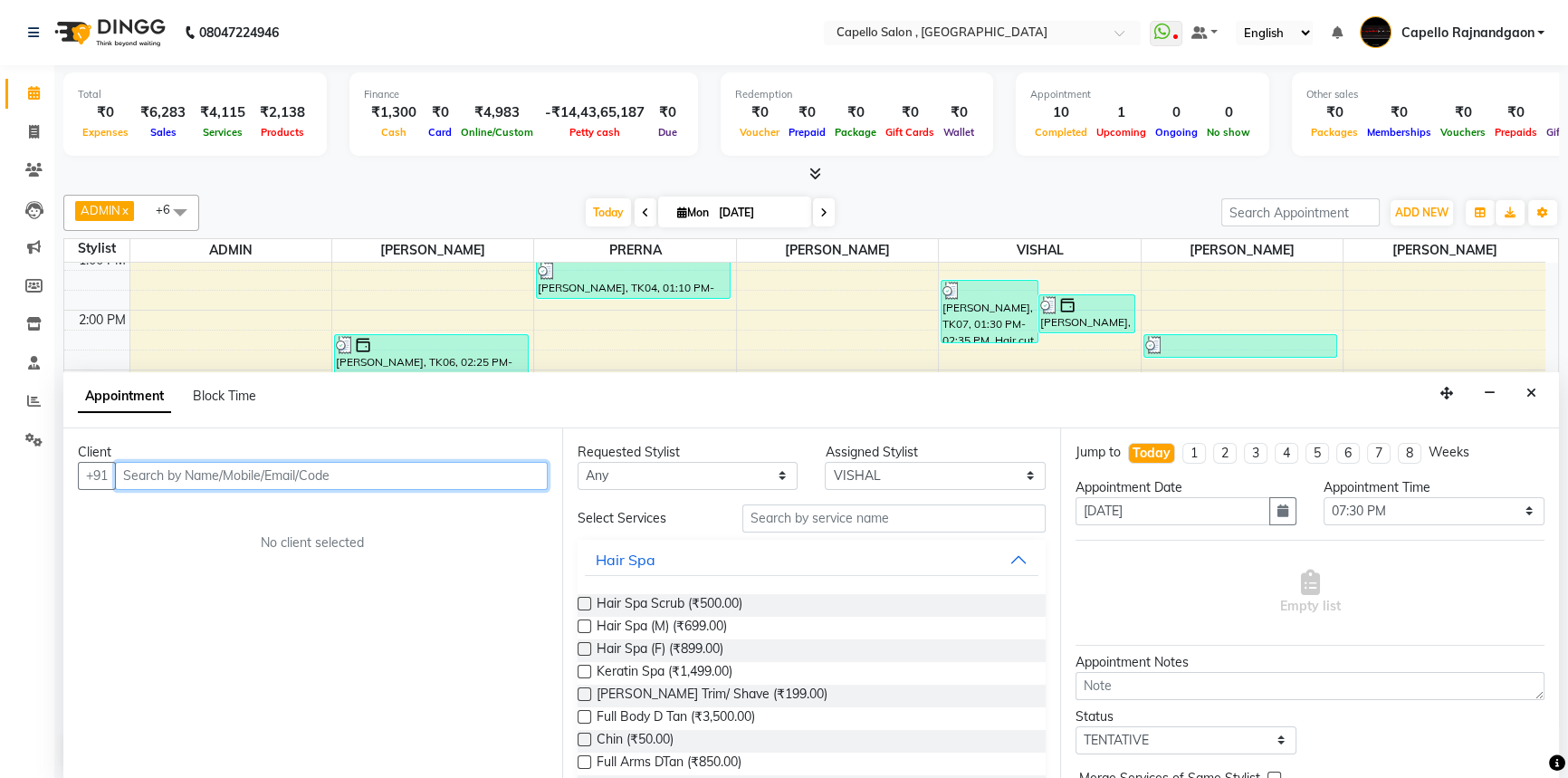
click at [388, 482] on input "text" at bounding box center [331, 475] width 433 height 28
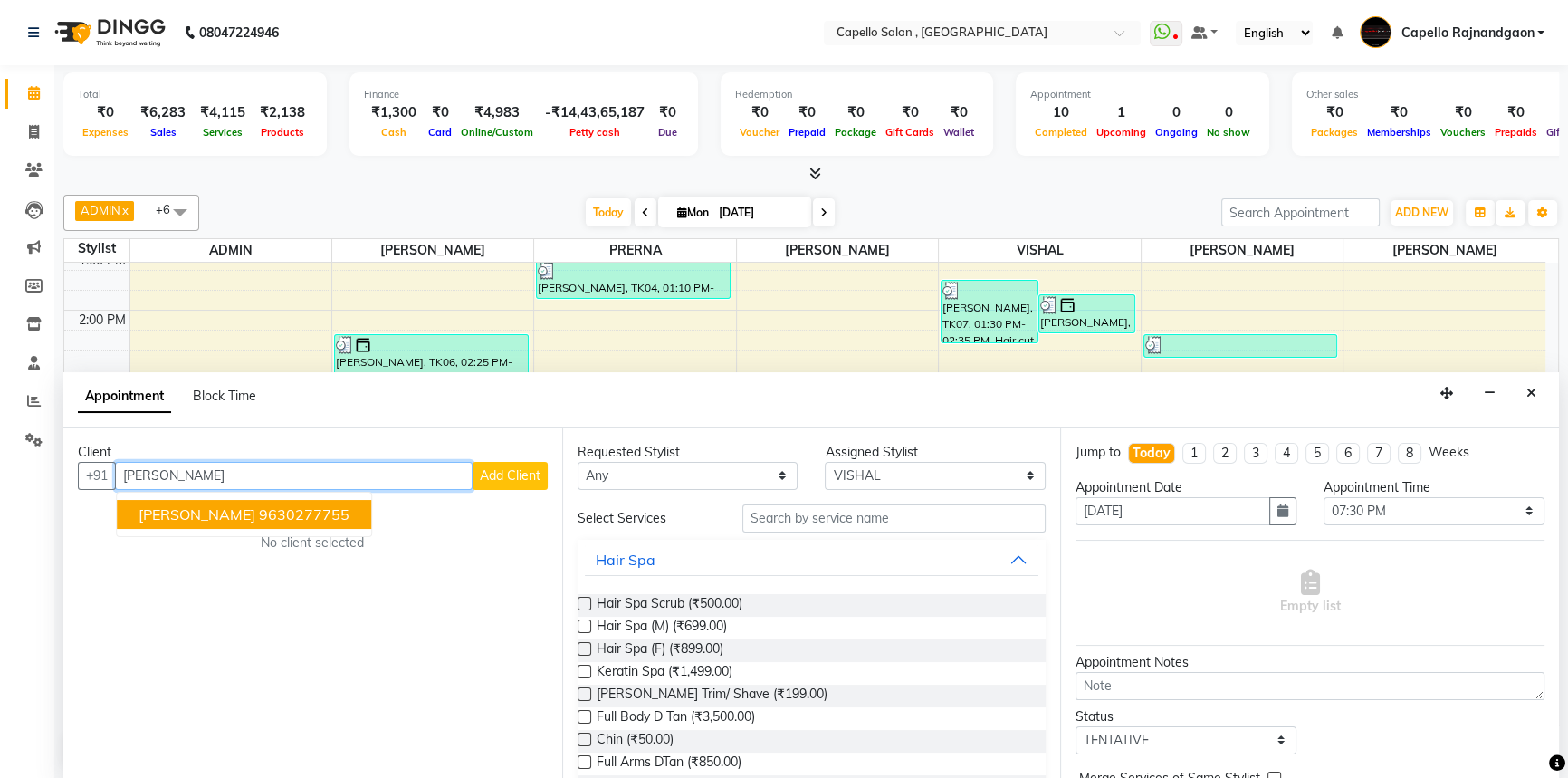
click at [199, 515] on span "[PERSON_NAME]" at bounding box center [196, 514] width 117 height 18
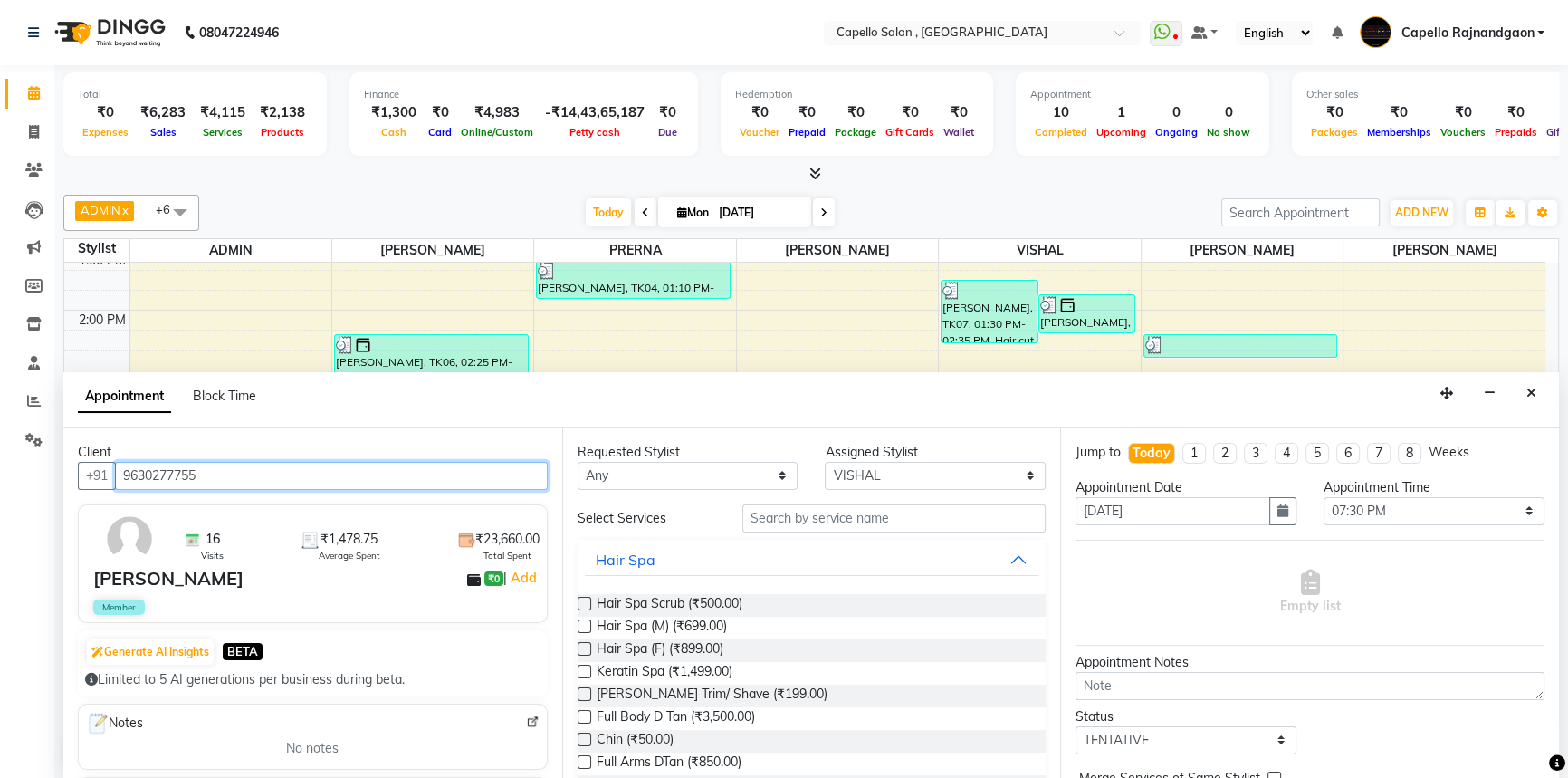
type input "9630277755"
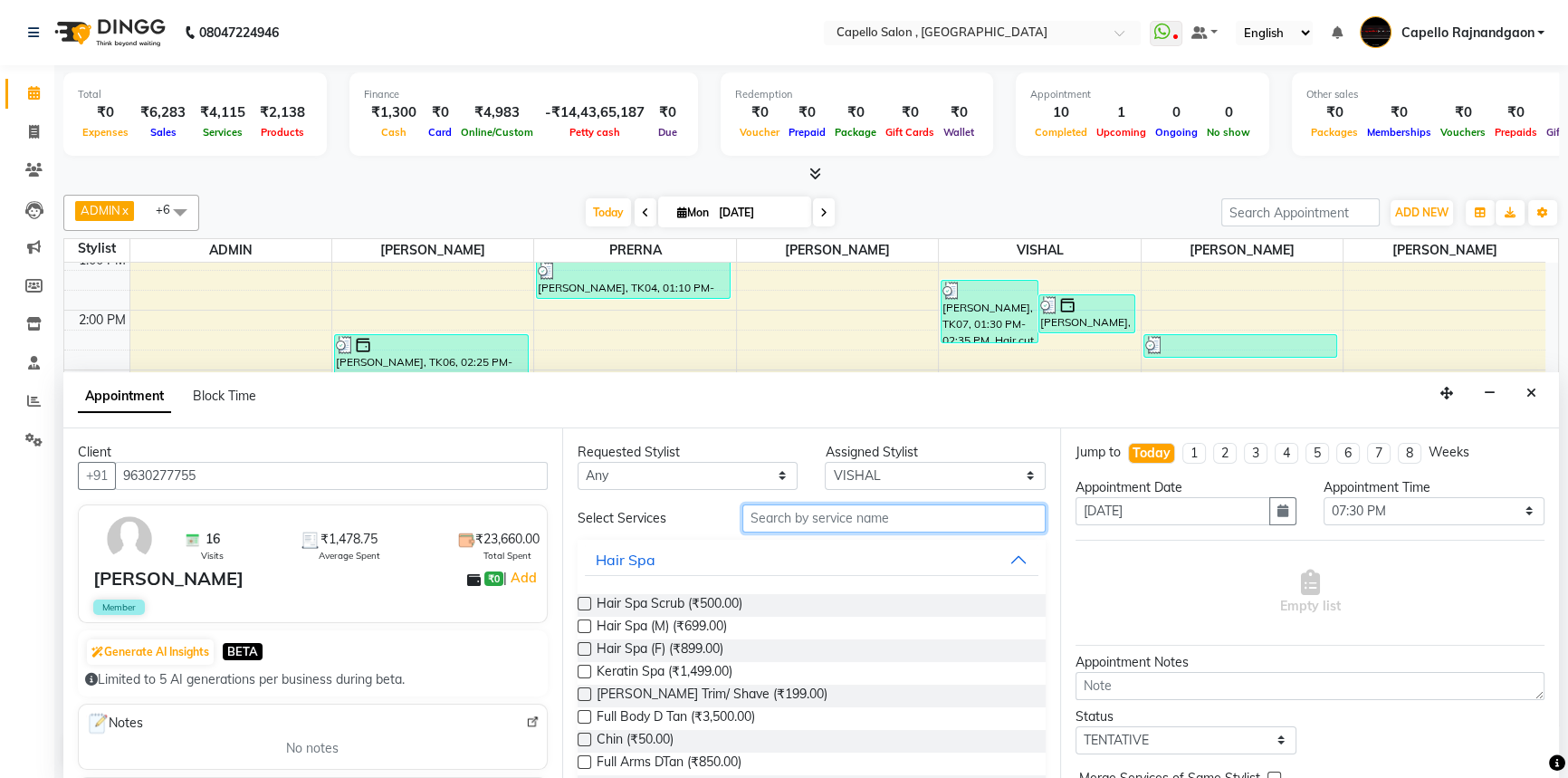
click at [794, 528] on input "text" at bounding box center [894, 518] width 303 height 28
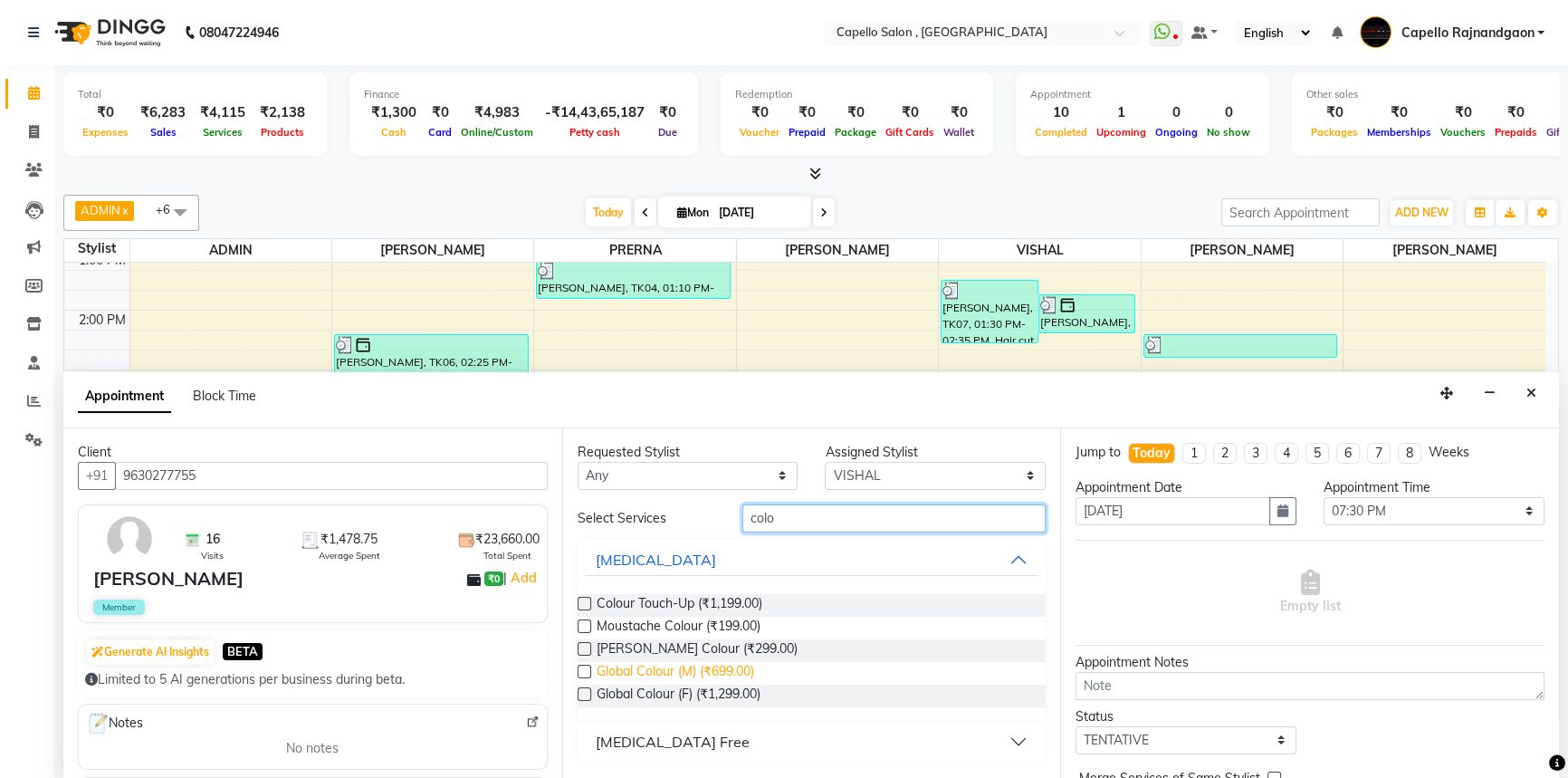
type input "colo"
drag, startPoint x: 729, startPoint y: 668, endPoint x: 932, endPoint y: 668, distance: 203.0
click at [730, 668] on span "Global Colour (M) (₹699.00)" at bounding box center [675, 673] width 157 height 22
checkbox input "false"
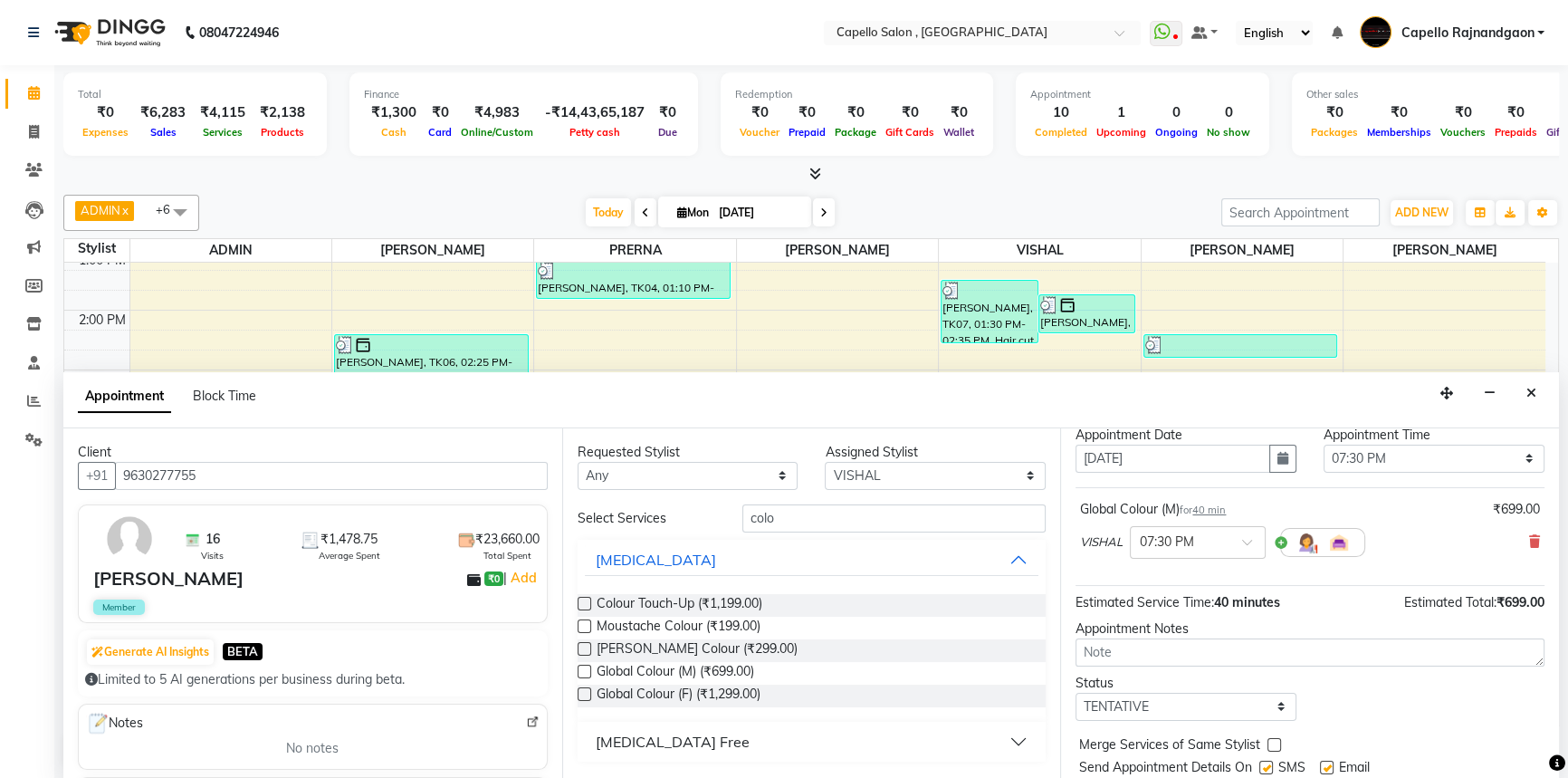
scroll to position [107, 0]
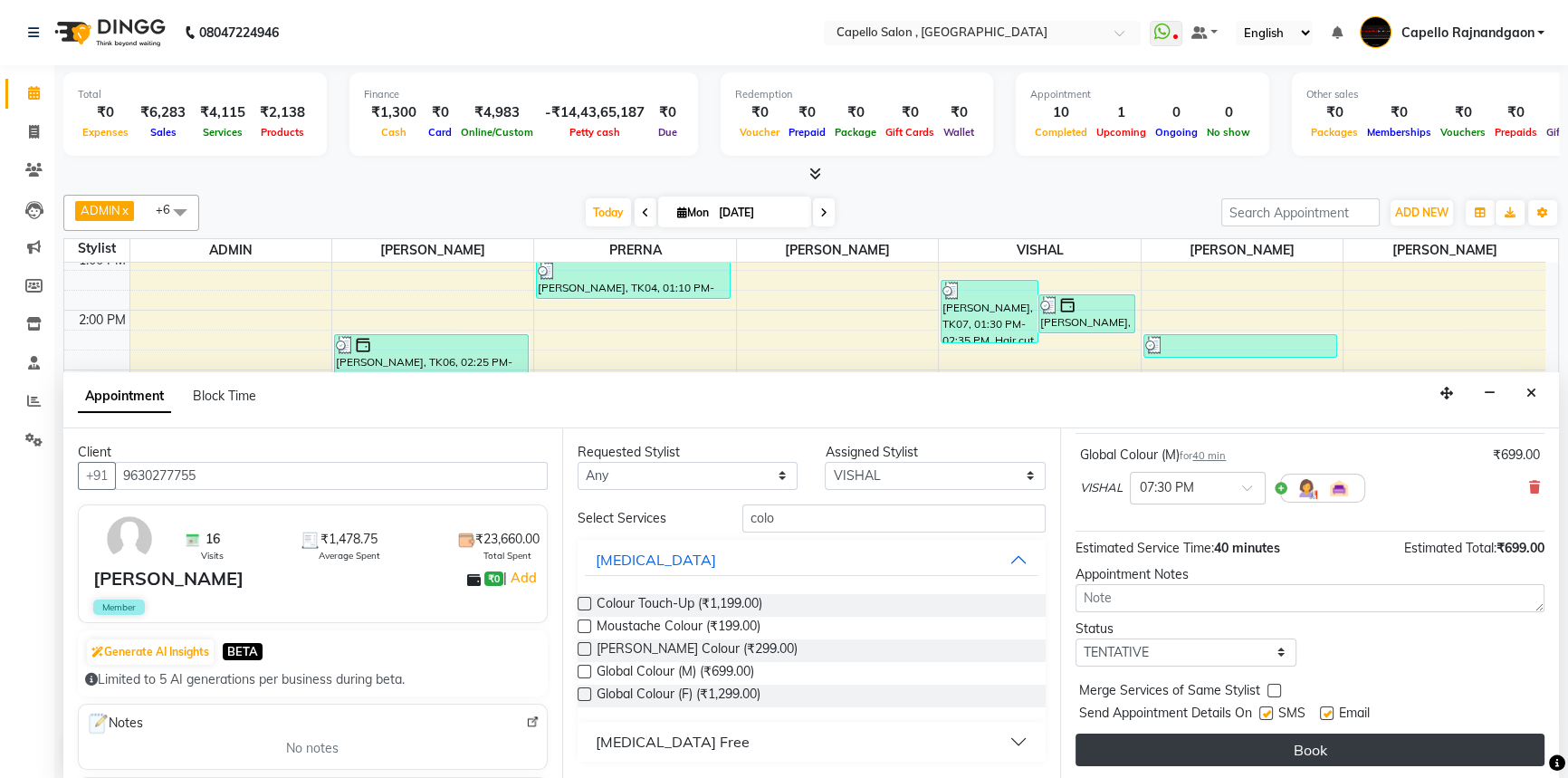
click at [1110, 736] on button "Book" at bounding box center [1309, 750] width 469 height 33
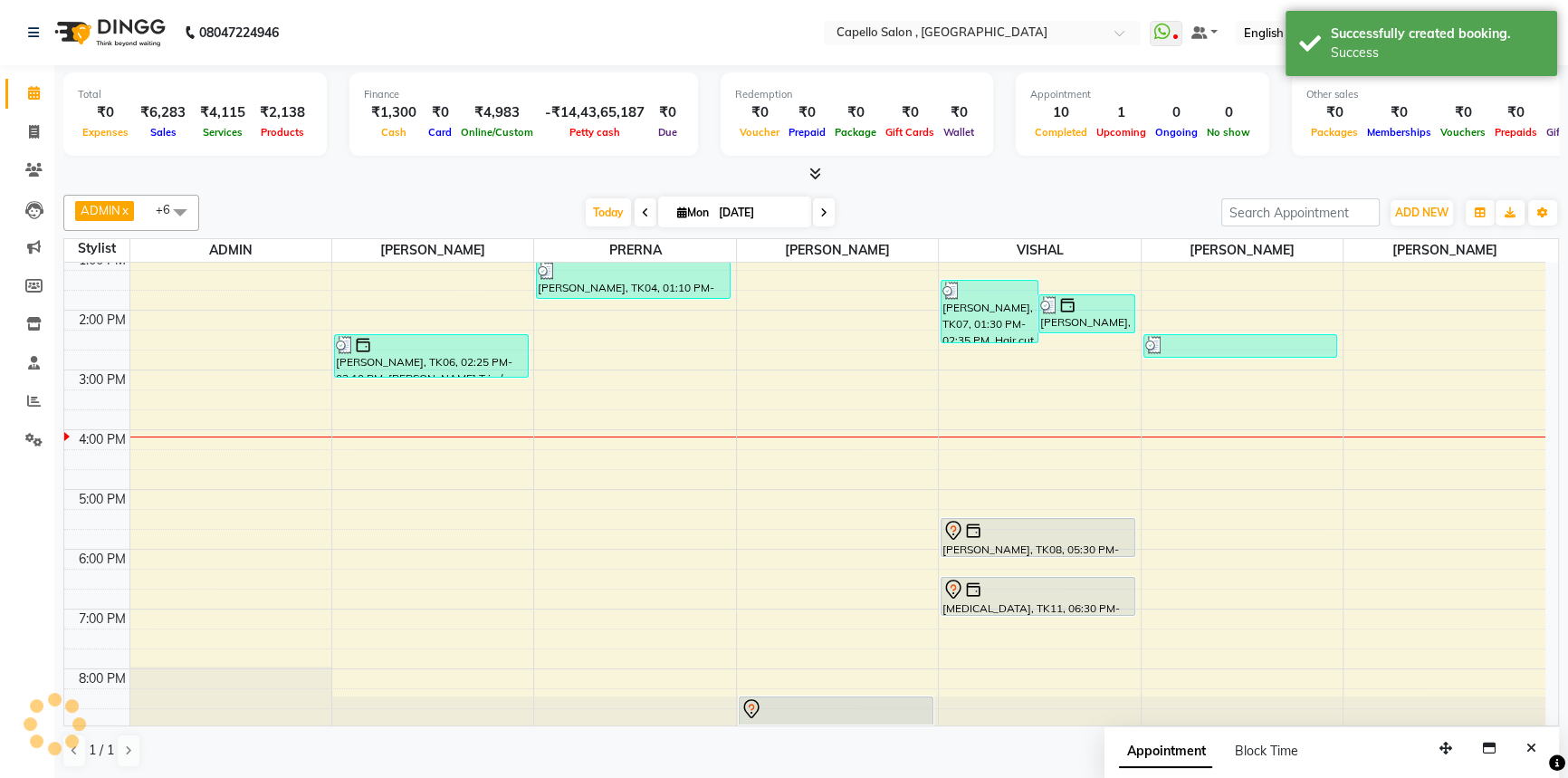
scroll to position [0, 0]
